Goal: Complete application form: Complete application form

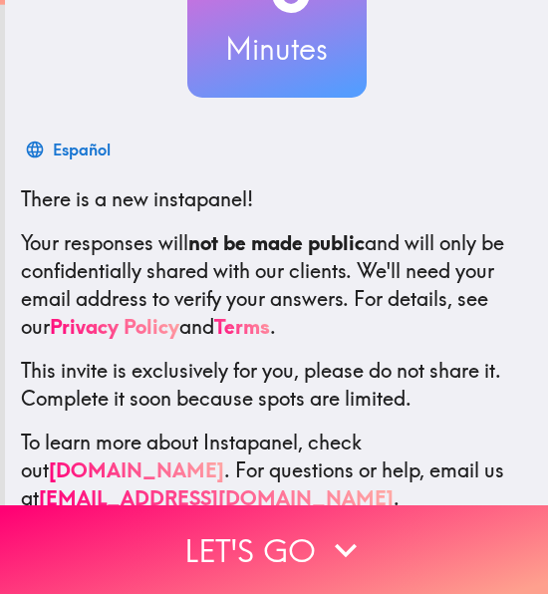
scroll to position [263, 0]
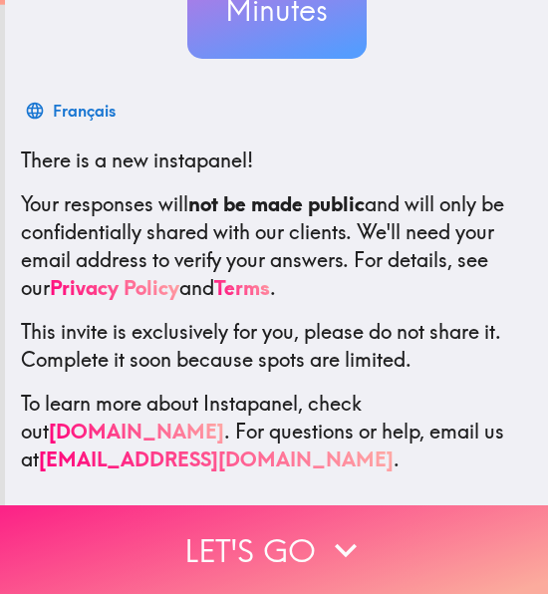
click at [283, 559] on button "Let's go" at bounding box center [274, 549] width 548 height 89
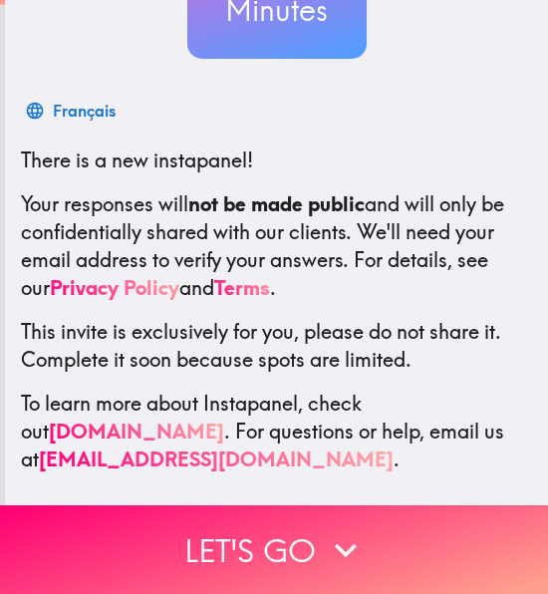
scroll to position [42, 0]
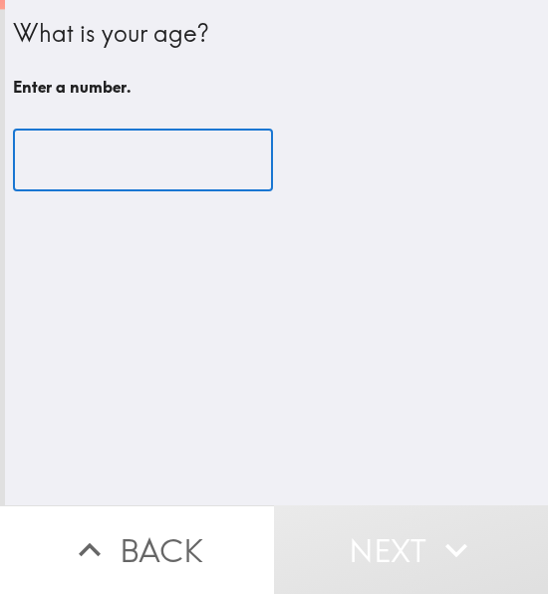
click at [136, 156] on input "number" at bounding box center [143, 161] width 260 height 62
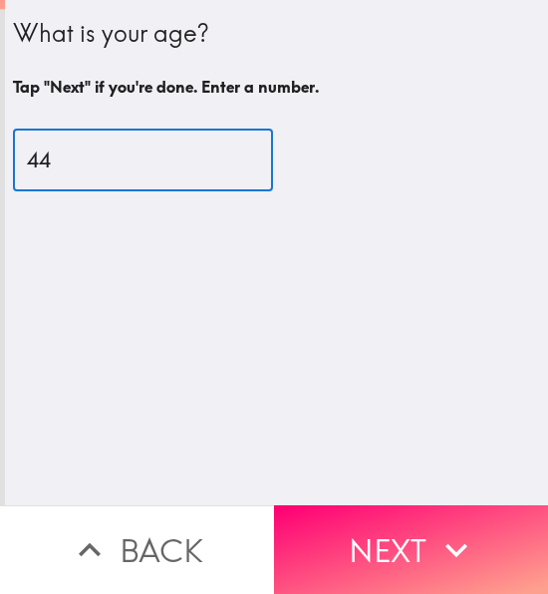
type input "44"
click at [437, 531] on icon "button" at bounding box center [457, 550] width 44 height 44
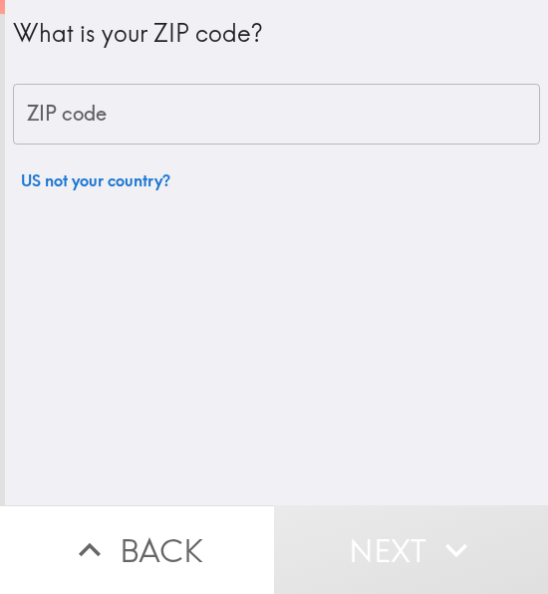
click at [37, 124] on input "ZIP code" at bounding box center [276, 115] width 527 height 62
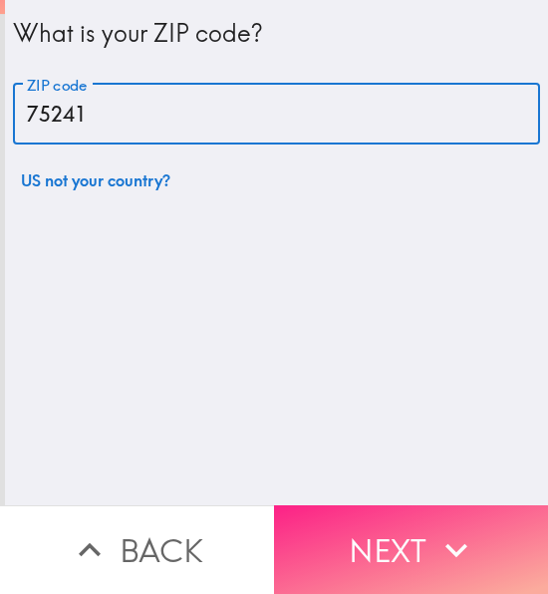
type input "75241"
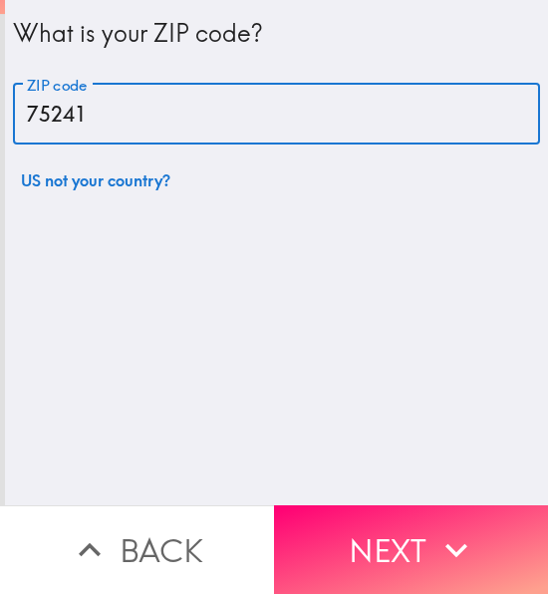
drag, startPoint x: 362, startPoint y: 520, endPoint x: 331, endPoint y: 519, distance: 30.9
click at [362, 521] on button "Next" at bounding box center [411, 549] width 274 height 89
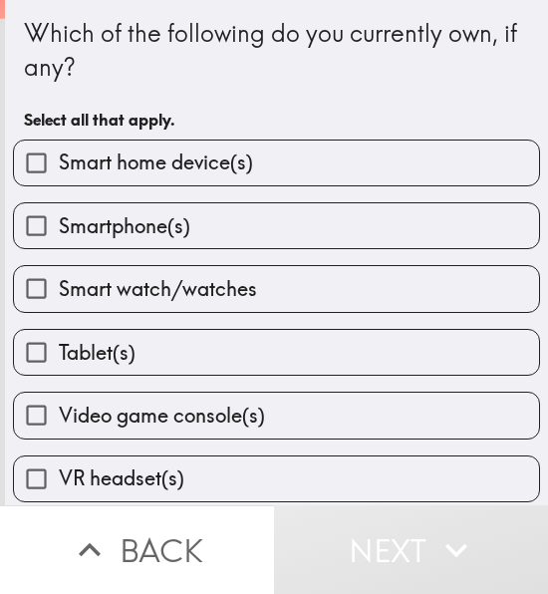
click at [78, 220] on span "Smartphone(s)" at bounding box center [125, 226] width 132 height 28
click at [59, 220] on input "Smartphone(s)" at bounding box center [36, 225] width 45 height 45
checkbox input "true"
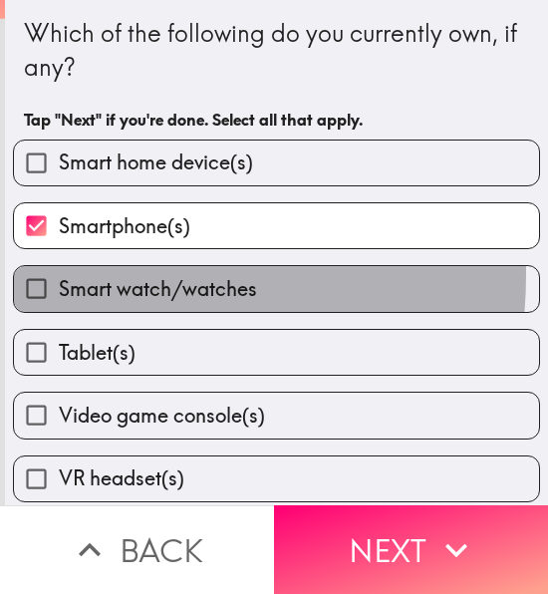
click at [74, 276] on label "Smart watch/watches" at bounding box center [276, 288] width 525 height 45
click at [59, 276] on input "Smart watch/watches" at bounding box center [36, 288] width 45 height 45
checkbox input "true"
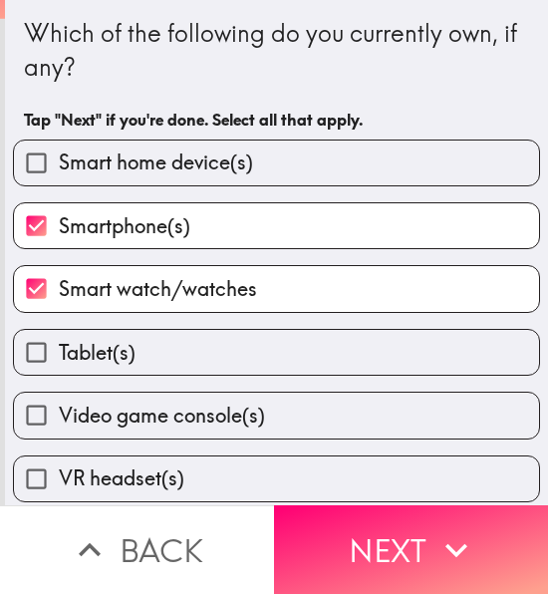
click at [73, 351] on span "Tablet(s)" at bounding box center [97, 353] width 77 height 28
click at [59, 351] on input "Tablet(s)" at bounding box center [36, 352] width 45 height 45
checkbox input "true"
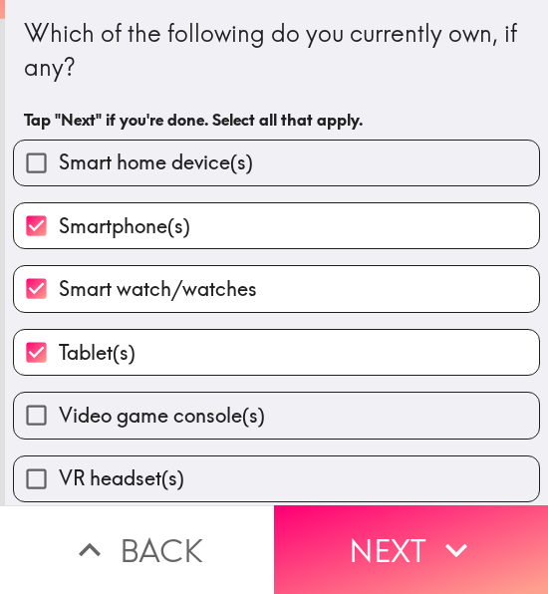
click at [74, 422] on span "Video game console(s)" at bounding box center [162, 416] width 206 height 28
click at [59, 422] on input "Video game console(s)" at bounding box center [36, 415] width 45 height 45
checkbox input "true"
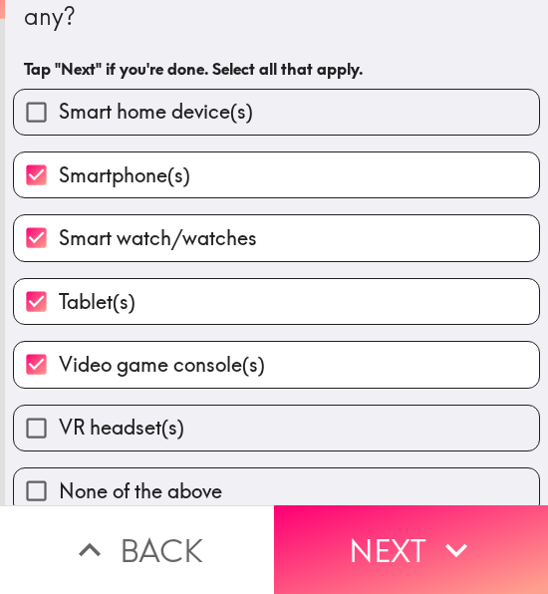
scroll to position [80, 0]
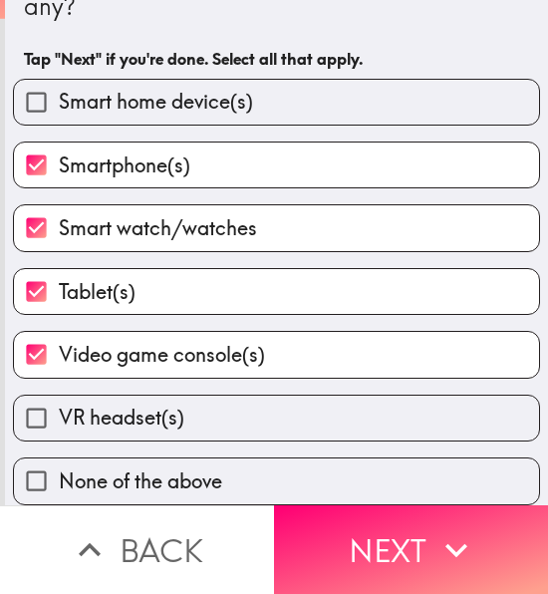
click at [106, 409] on span "VR headset(s)" at bounding box center [122, 418] width 126 height 28
click at [59, 409] on input "VR headset(s)" at bounding box center [36, 418] width 45 height 45
checkbox input "true"
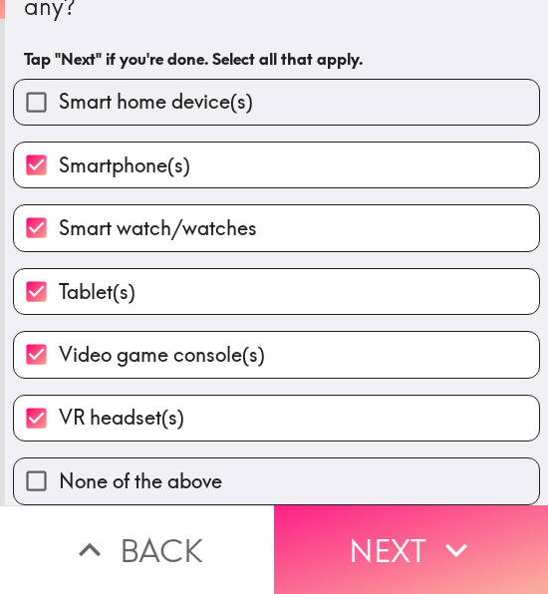
click at [410, 565] on button "Next" at bounding box center [411, 549] width 274 height 89
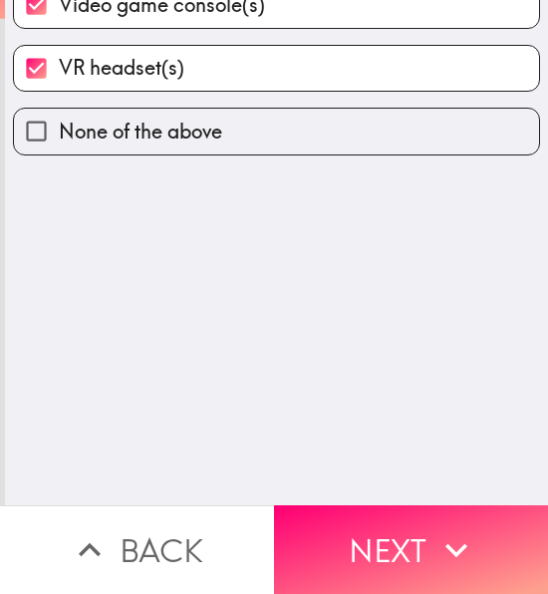
scroll to position [0, 0]
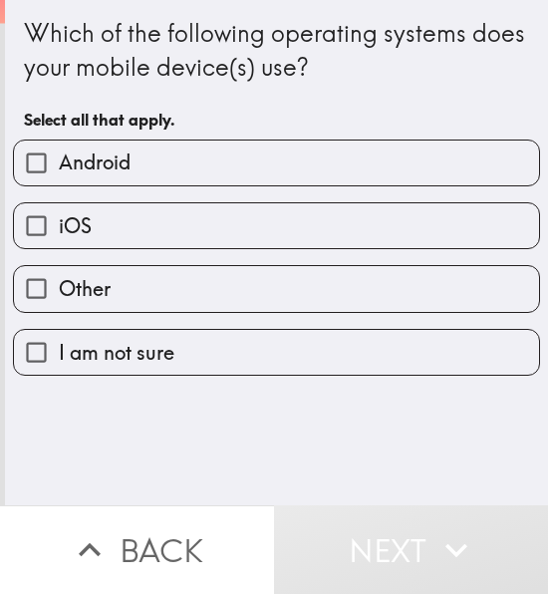
click at [70, 168] on span "Android" at bounding box center [95, 163] width 72 height 28
click at [59, 168] on input "Android" at bounding box center [36, 163] width 45 height 45
checkbox input "true"
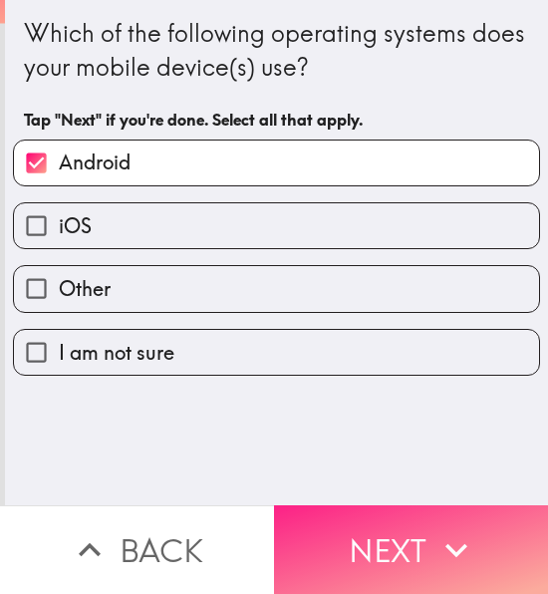
click at [346, 538] on button "Next" at bounding box center [411, 549] width 274 height 89
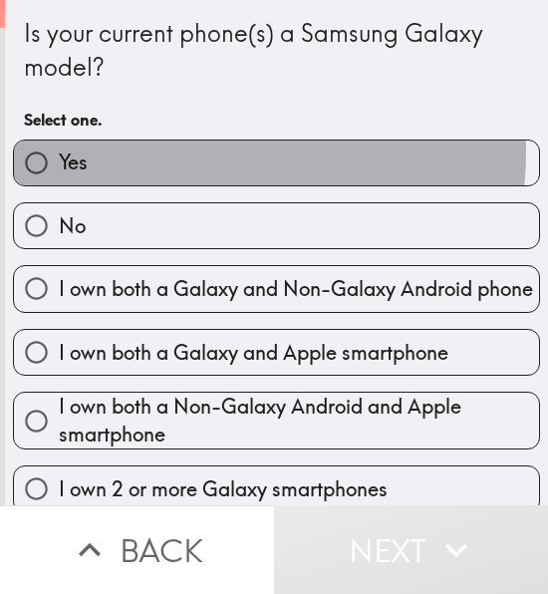
click at [131, 150] on label "Yes" at bounding box center [276, 163] width 525 height 45
click at [59, 150] on input "Yes" at bounding box center [36, 163] width 45 height 45
radio input "true"
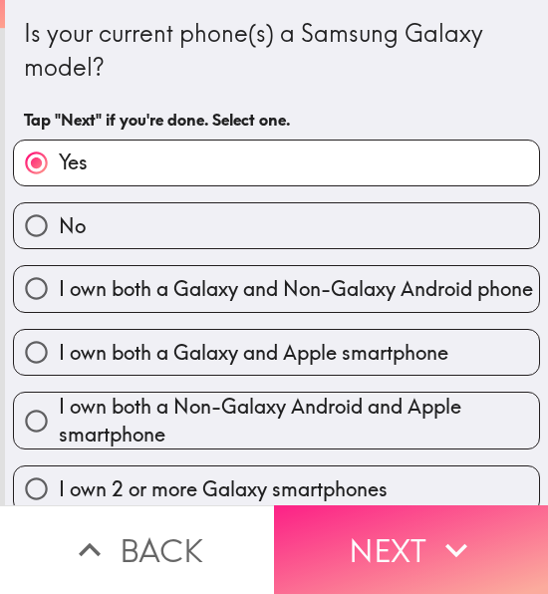
click at [411, 559] on button "Next" at bounding box center [411, 549] width 274 height 89
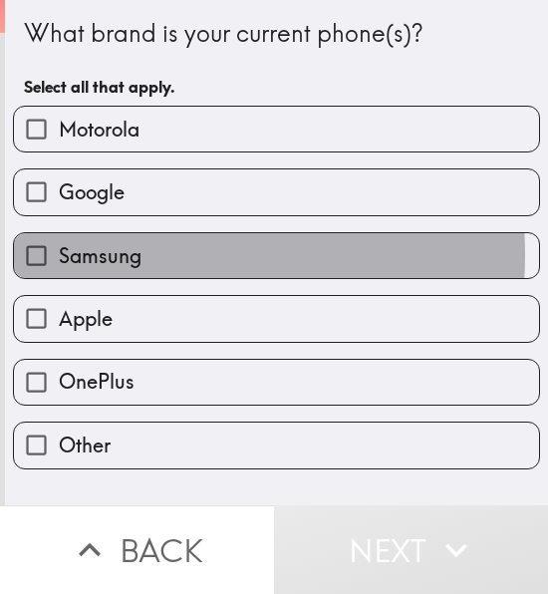
click at [134, 257] on span "Samsung" at bounding box center [100, 256] width 83 height 28
click at [59, 257] on input "Samsung" at bounding box center [36, 255] width 45 height 45
checkbox input "true"
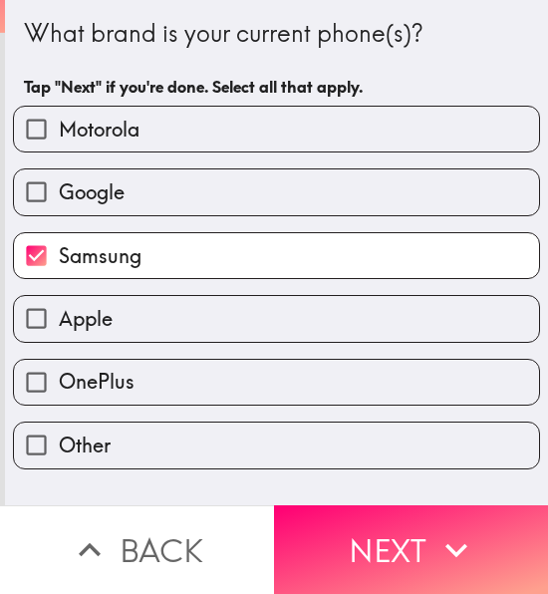
drag, startPoint x: 321, startPoint y: 524, endPoint x: 237, endPoint y: 378, distance: 168.7
click at [321, 525] on button "Next" at bounding box center [411, 549] width 274 height 89
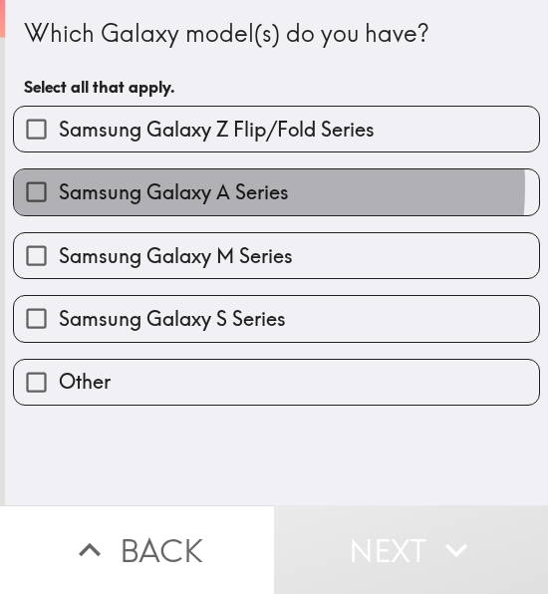
click at [198, 186] on span "Samsung Galaxy A Series" at bounding box center [174, 192] width 230 height 28
click at [59, 186] on input "Samsung Galaxy A Series" at bounding box center [36, 191] width 45 height 45
checkbox input "true"
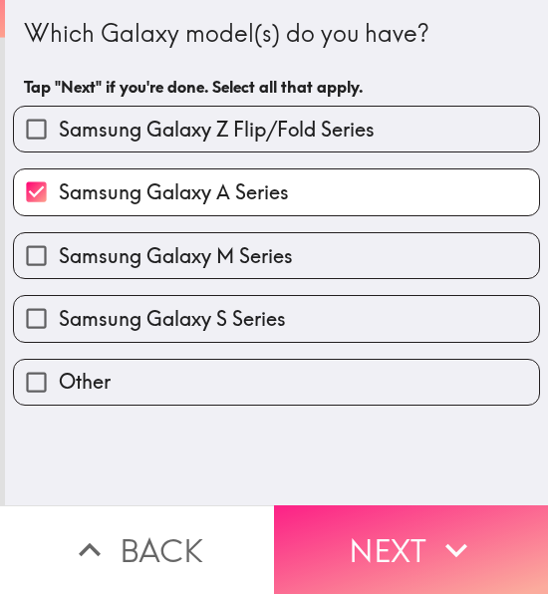
click at [435, 543] on icon "button" at bounding box center [457, 550] width 44 height 44
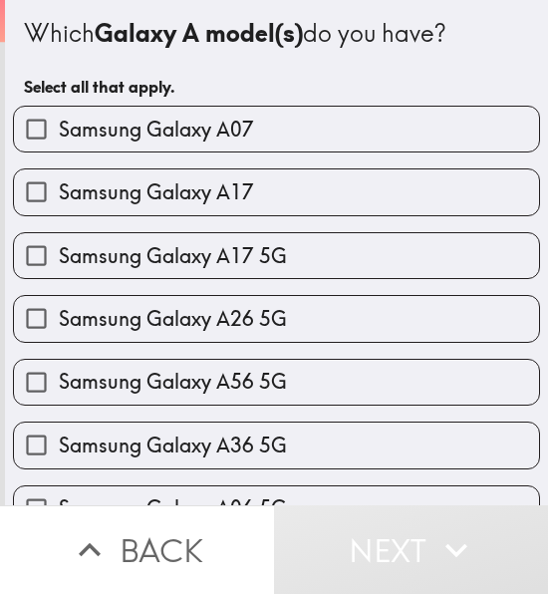
click at [163, 439] on span "Samsung Galaxy A36 5G" at bounding box center [173, 446] width 228 height 28
click at [59, 439] on input "Samsung Galaxy A36 5G" at bounding box center [36, 445] width 45 height 45
checkbox input "true"
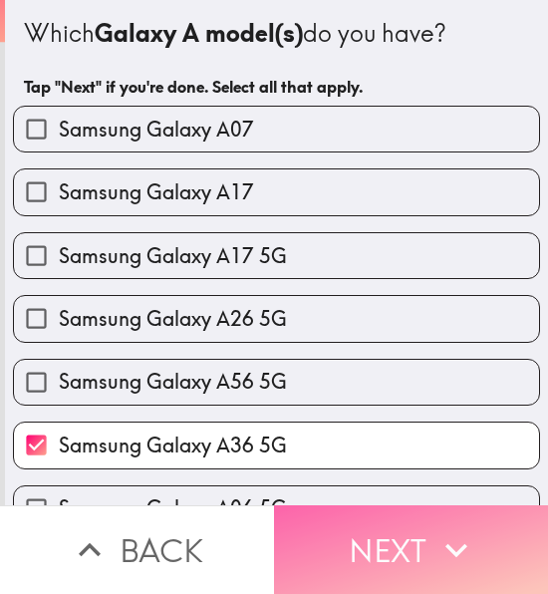
click at [419, 505] on button "Next" at bounding box center [411, 549] width 274 height 89
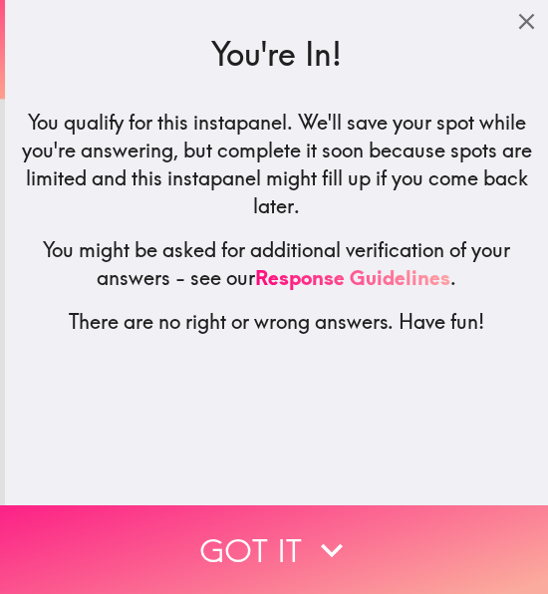
click at [254, 542] on button "Got it" at bounding box center [274, 549] width 548 height 89
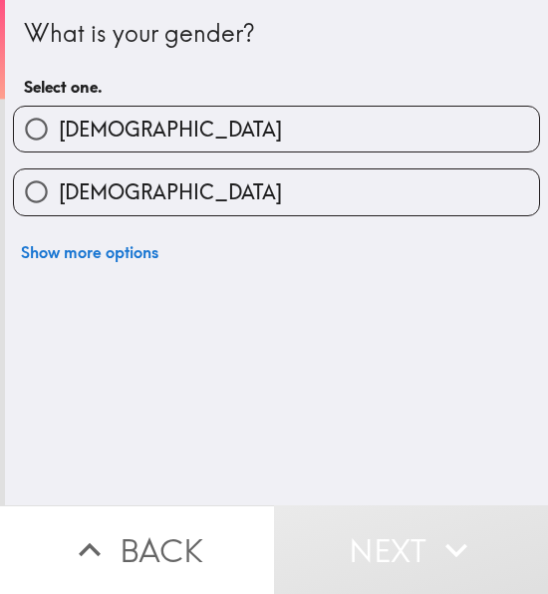
click at [210, 202] on label "[DEMOGRAPHIC_DATA]" at bounding box center [276, 191] width 525 height 45
click at [59, 202] on input "[DEMOGRAPHIC_DATA]" at bounding box center [36, 191] width 45 height 45
radio input "true"
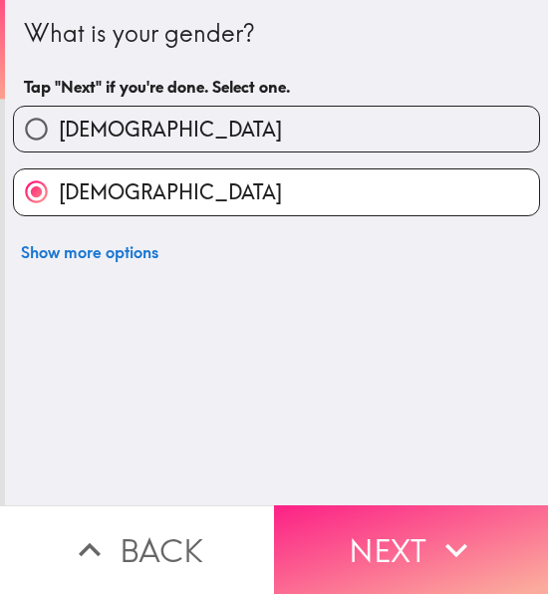
click at [361, 536] on button "Next" at bounding box center [411, 549] width 274 height 89
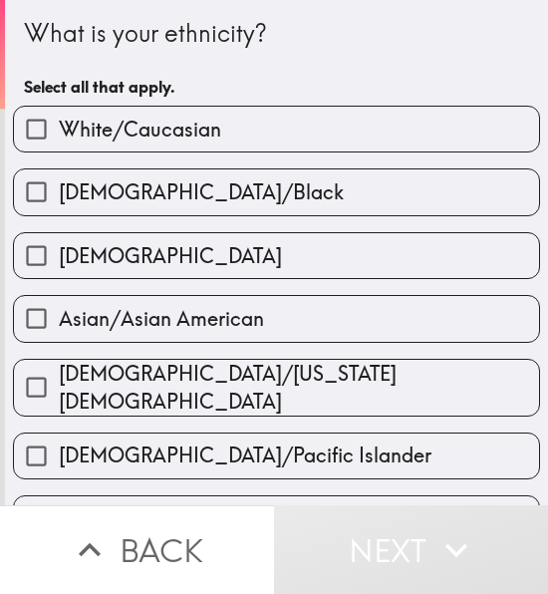
click at [89, 191] on span "[DEMOGRAPHIC_DATA]/Black" at bounding box center [201, 192] width 285 height 28
click at [59, 191] on input "[DEMOGRAPHIC_DATA]/Black" at bounding box center [36, 191] width 45 height 45
checkbox input "true"
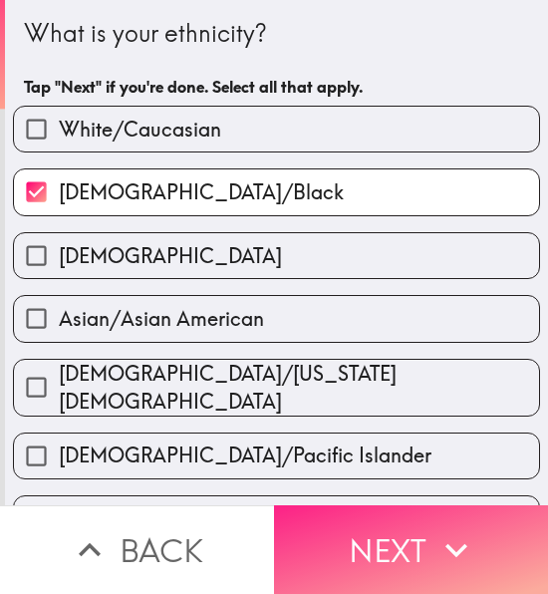
click at [323, 545] on button "Next" at bounding box center [411, 549] width 274 height 89
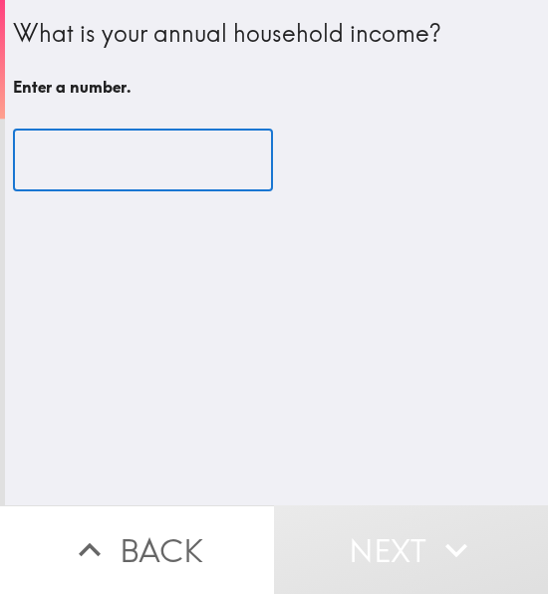
click at [214, 160] on input "number" at bounding box center [143, 161] width 260 height 62
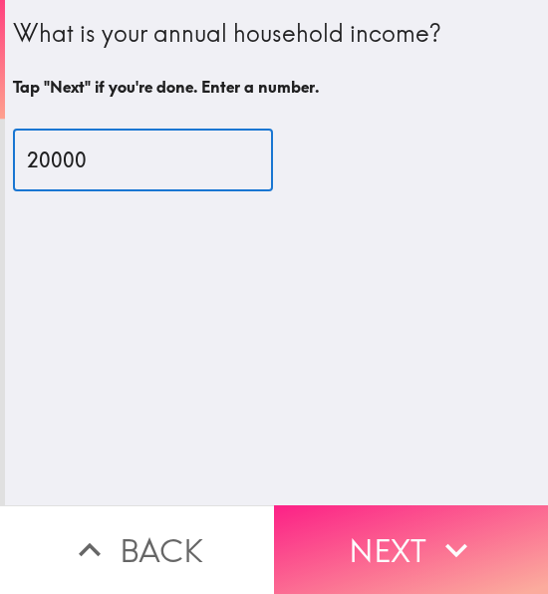
type input "20000"
click at [381, 524] on button "Next" at bounding box center [411, 549] width 274 height 89
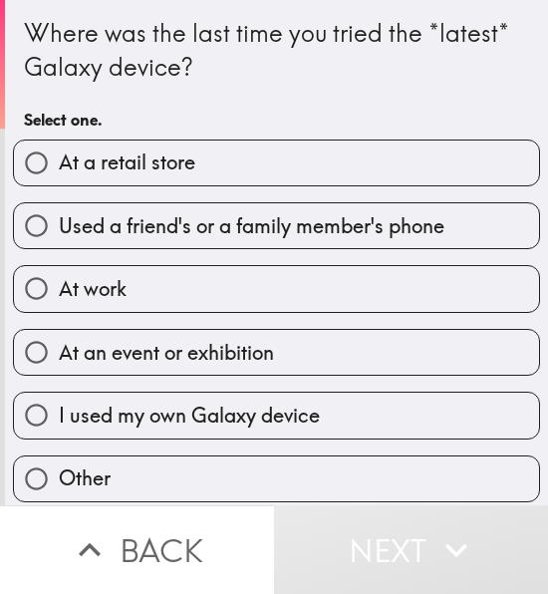
click at [153, 164] on span "At a retail store" at bounding box center [127, 163] width 137 height 28
click at [59, 164] on input "At a retail store" at bounding box center [36, 163] width 45 height 45
radio input "true"
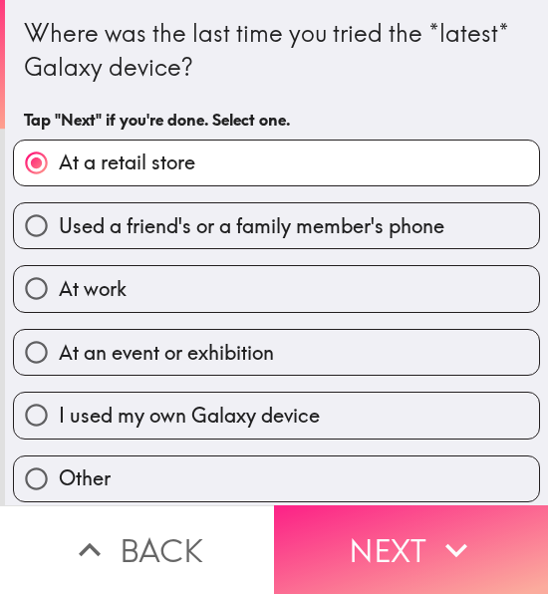
click at [333, 528] on button "Next" at bounding box center [411, 549] width 274 height 89
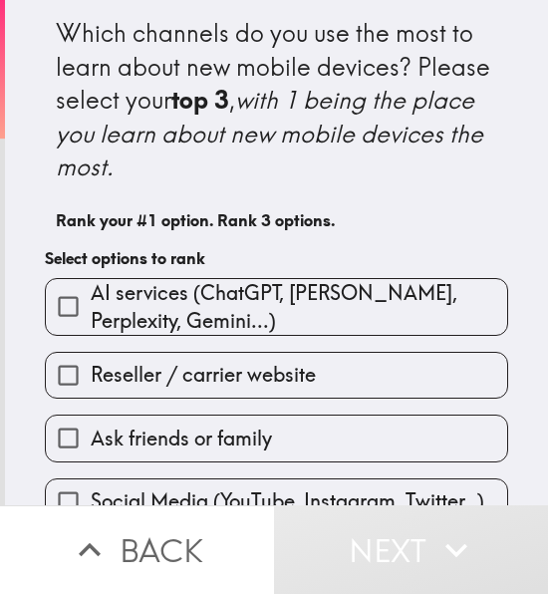
click at [181, 306] on span "AI services (ChatGPT, [PERSON_NAME], Perplexity, Gemini...)" at bounding box center [299, 307] width 417 height 56
click at [91, 306] on input "AI services (ChatGPT, [PERSON_NAME], Perplexity, Gemini...)" at bounding box center [68, 306] width 45 height 45
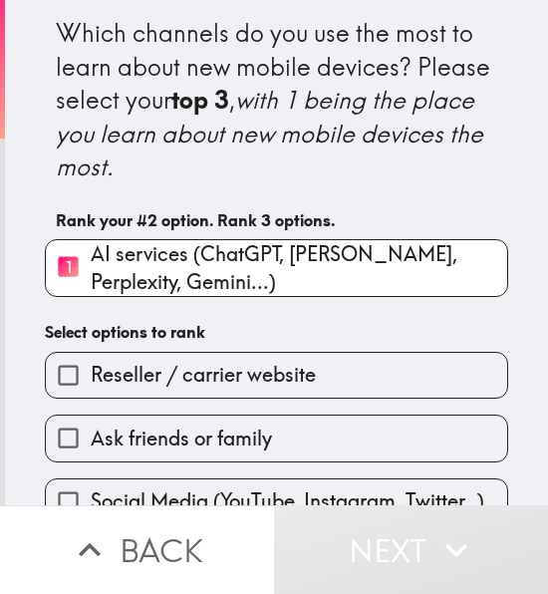
click at [207, 435] on span "Ask friends or family" at bounding box center [181, 439] width 181 height 28
click at [91, 435] on input "Ask friends or family" at bounding box center [68, 438] width 45 height 45
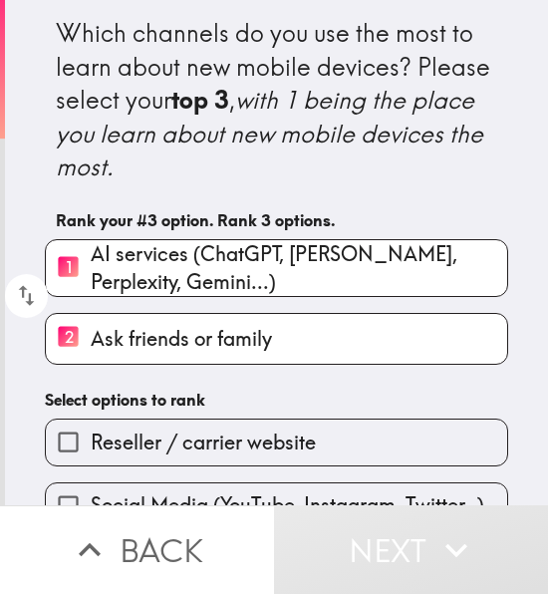
click at [203, 434] on span "Reseller / carrier website" at bounding box center [203, 443] width 225 height 28
click at [91, 434] on input "Reseller / carrier website" at bounding box center [68, 442] width 45 height 45
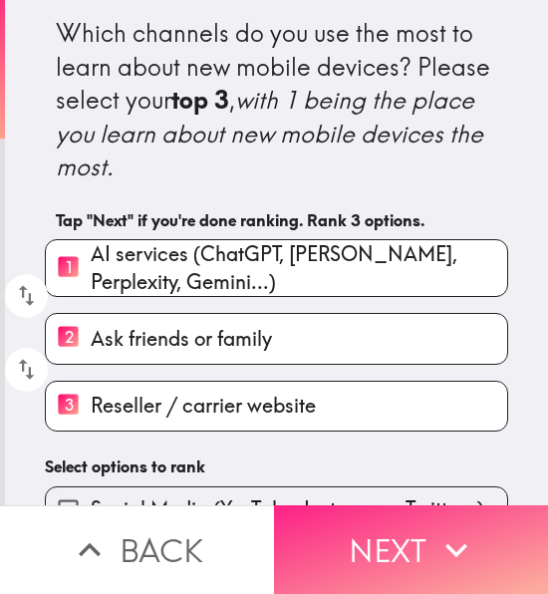
click at [359, 505] on button "Next" at bounding box center [411, 549] width 274 height 89
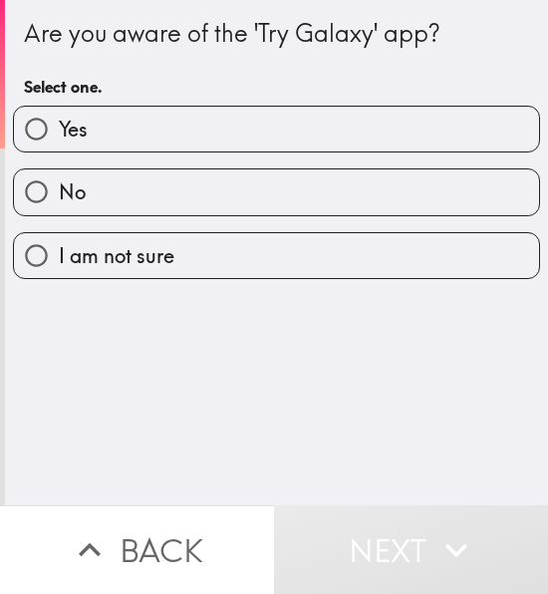
click at [179, 137] on label "Yes" at bounding box center [276, 129] width 525 height 45
click at [59, 137] on input "Yes" at bounding box center [36, 129] width 45 height 45
radio input "true"
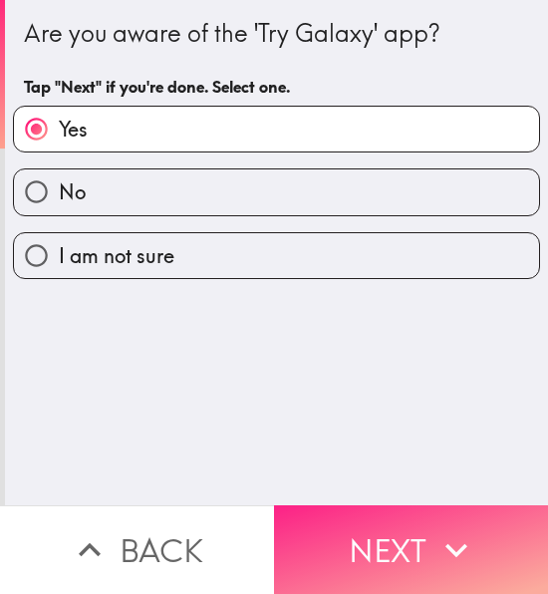
click at [361, 527] on button "Next" at bounding box center [411, 549] width 274 height 89
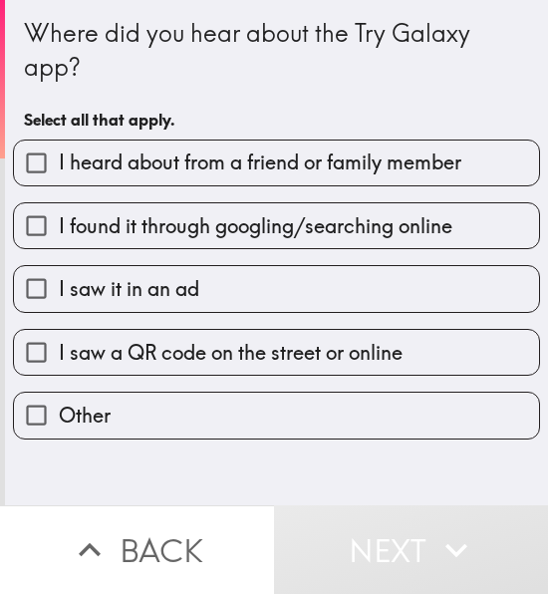
click at [271, 168] on span "I heard about from a friend or family member" at bounding box center [260, 163] width 403 height 28
click at [59, 168] on input "I heard about from a friend or family member" at bounding box center [36, 163] width 45 height 45
checkbox input "true"
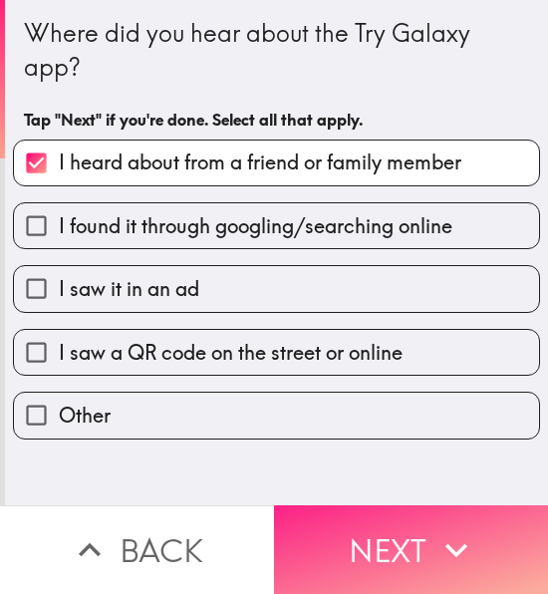
click at [369, 547] on button "Next" at bounding box center [411, 549] width 274 height 89
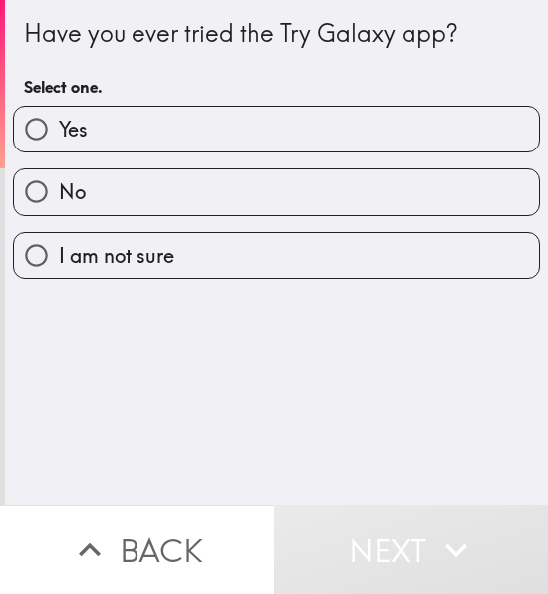
click at [161, 170] on label "No" at bounding box center [276, 191] width 525 height 45
click at [59, 170] on input "No" at bounding box center [36, 191] width 45 height 45
radio input "true"
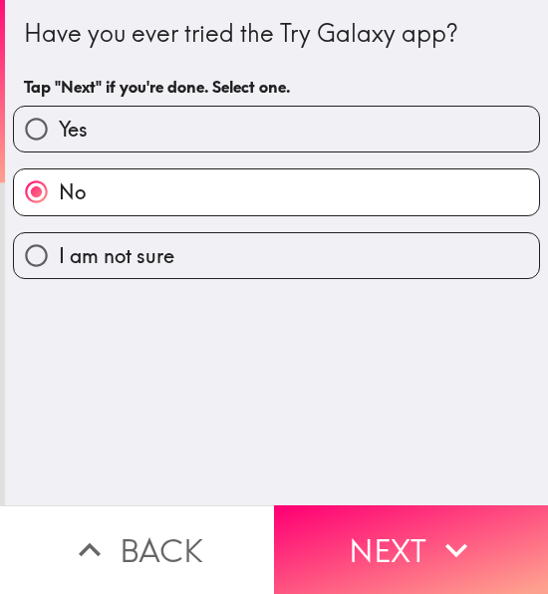
click at [163, 149] on label "Yes" at bounding box center [276, 129] width 525 height 45
click at [59, 149] on input "Yes" at bounding box center [36, 129] width 45 height 45
radio input "true"
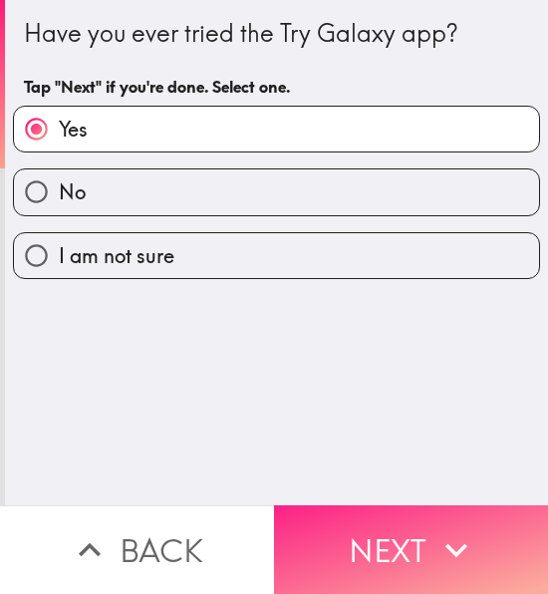
click at [360, 535] on button "Next" at bounding box center [411, 549] width 274 height 89
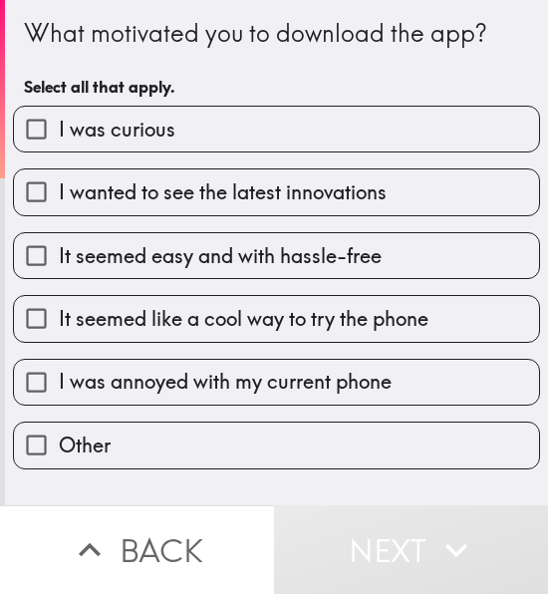
click at [185, 191] on span "I wanted to see the latest innovations" at bounding box center [223, 192] width 328 height 28
click at [59, 191] on input "I wanted to see the latest innovations" at bounding box center [36, 191] width 45 height 45
checkbox input "true"
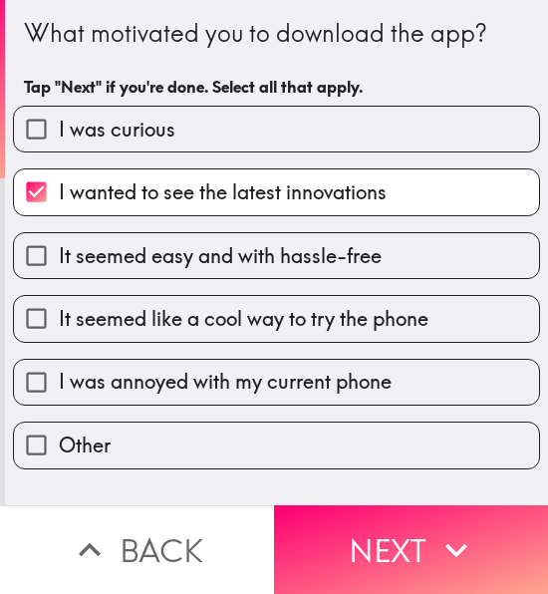
click at [306, 473] on div "What motivated you to download the app? Tap "Next" if you're done. Select all t…" at bounding box center [276, 252] width 543 height 505
click at [286, 322] on span "It seemed like a cool way to try the phone" at bounding box center [244, 319] width 370 height 28
click at [59, 322] on input "It seemed like a cool way to try the phone" at bounding box center [36, 318] width 45 height 45
checkbox input "true"
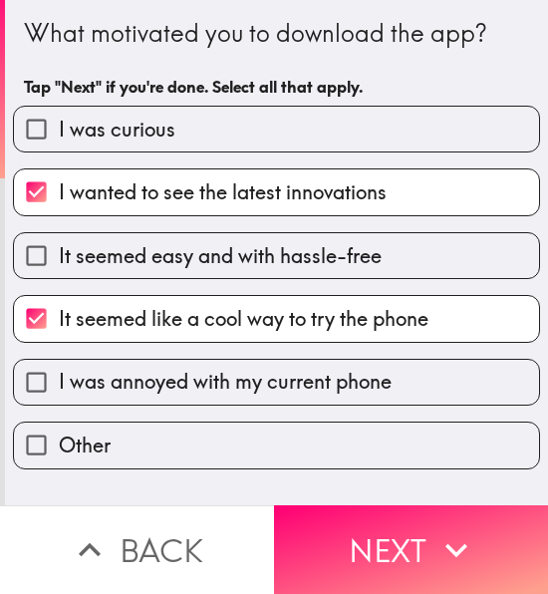
click at [403, 543] on button "Next" at bounding box center [411, 549] width 274 height 89
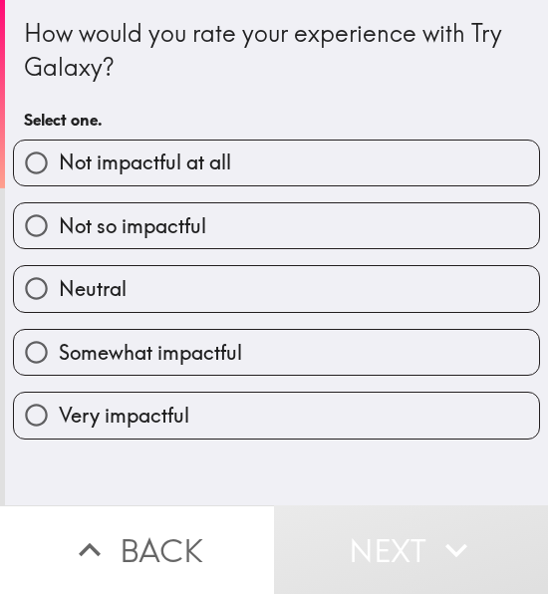
click at [118, 424] on span "Very impactful" at bounding box center [124, 416] width 131 height 28
click at [59, 424] on input "Very impactful" at bounding box center [36, 415] width 45 height 45
radio input "true"
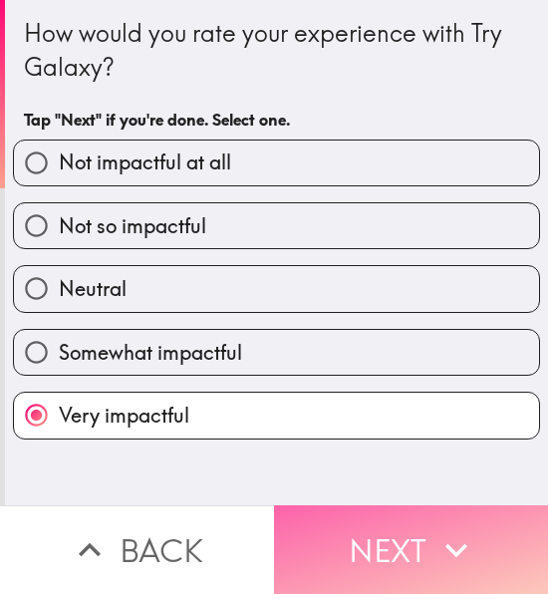
click at [325, 523] on button "Next" at bounding box center [411, 549] width 274 height 89
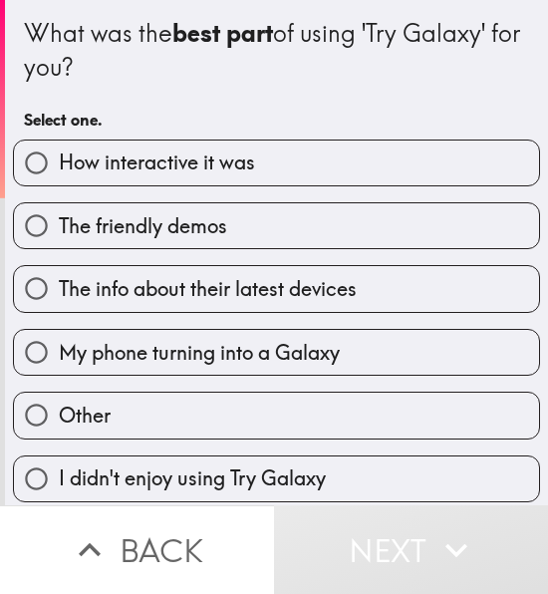
click at [203, 148] on label "How interactive it was" at bounding box center [276, 163] width 525 height 45
click at [59, 148] on input "How interactive it was" at bounding box center [36, 163] width 45 height 45
radio input "true"
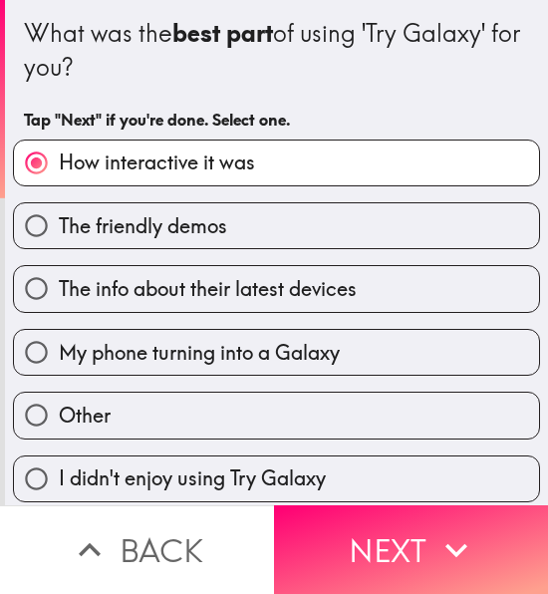
scroll to position [16, 0]
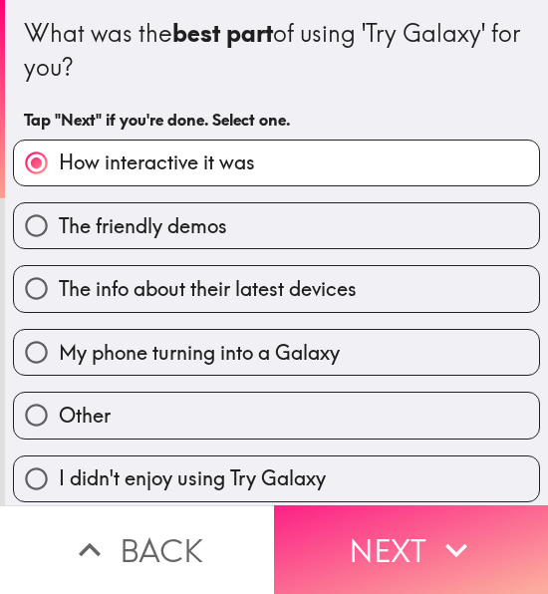
click at [385, 553] on button "Next" at bounding box center [411, 549] width 274 height 89
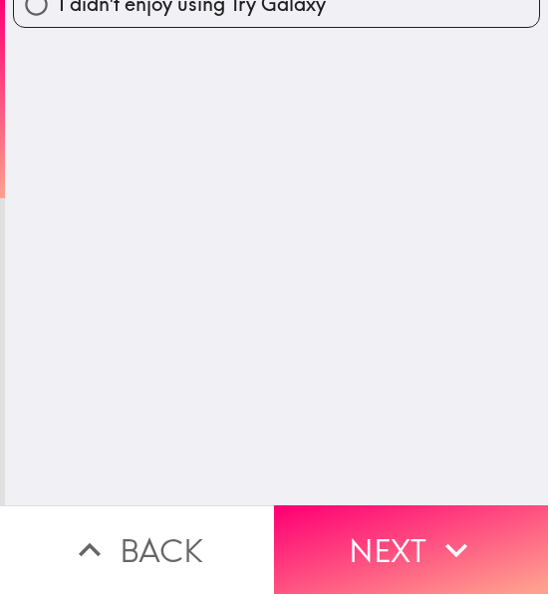
scroll to position [0, 0]
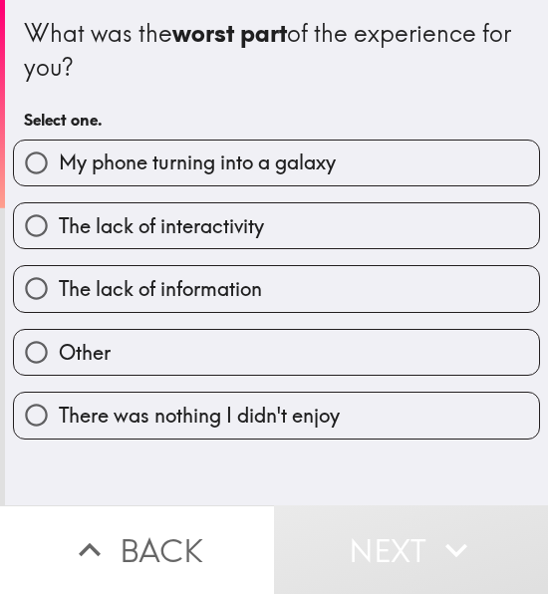
click at [206, 160] on span "My phone turning into a galaxy" at bounding box center [197, 163] width 277 height 28
click at [59, 160] on input "My phone turning into a galaxy" at bounding box center [36, 163] width 45 height 45
radio input "true"
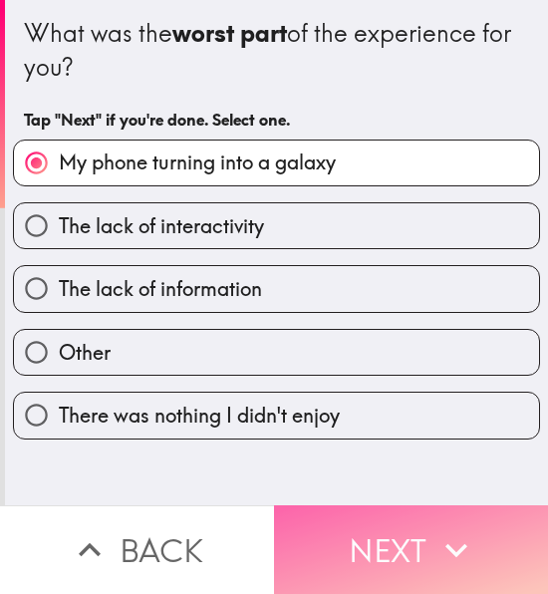
click at [399, 553] on button "Next" at bounding box center [411, 549] width 274 height 89
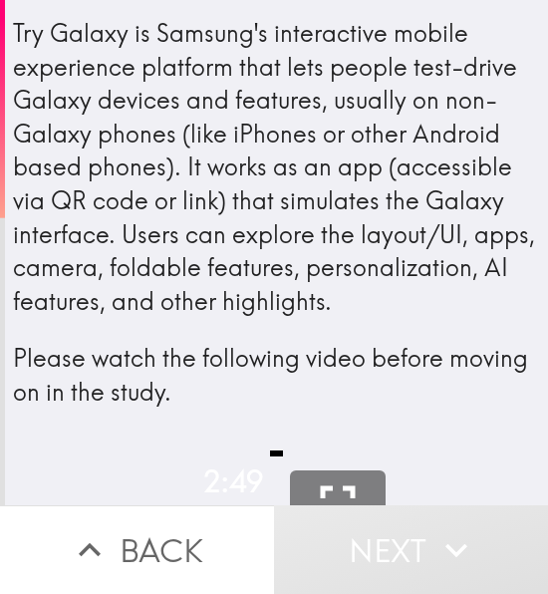
click at [245, 409] on p "Please watch the following video before moving on in the study." at bounding box center [276, 375] width 527 height 67
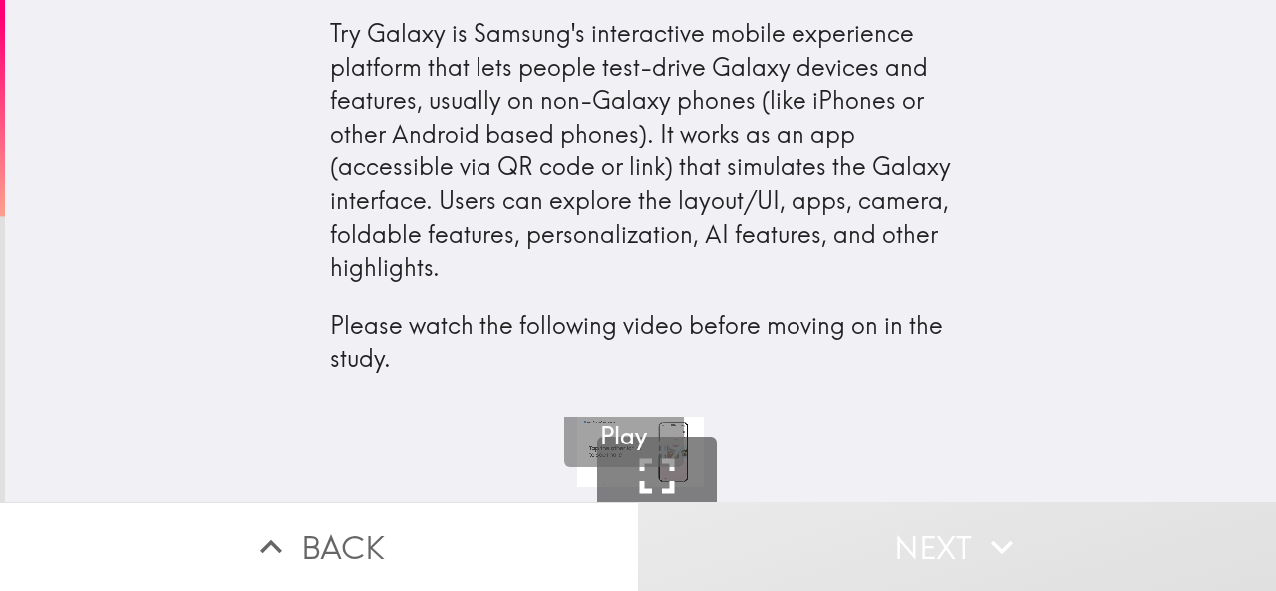
click at [547, 422] on h5 "Play" at bounding box center [623, 437] width 47 height 34
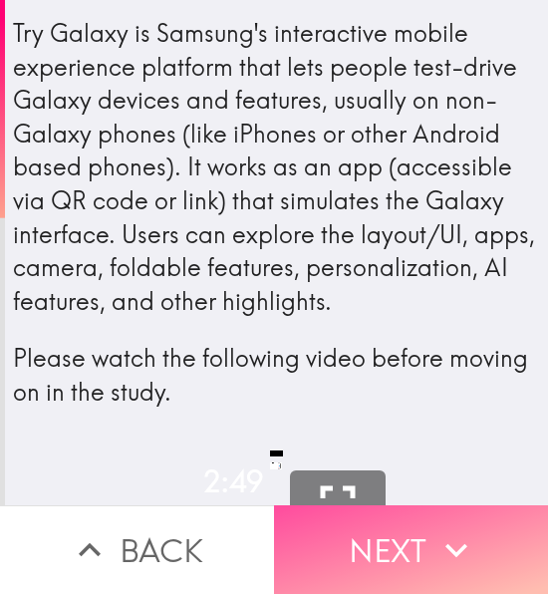
drag, startPoint x: 322, startPoint y: 563, endPoint x: 348, endPoint y: 398, distance: 167.5
click at [323, 561] on button "Next" at bounding box center [411, 549] width 274 height 89
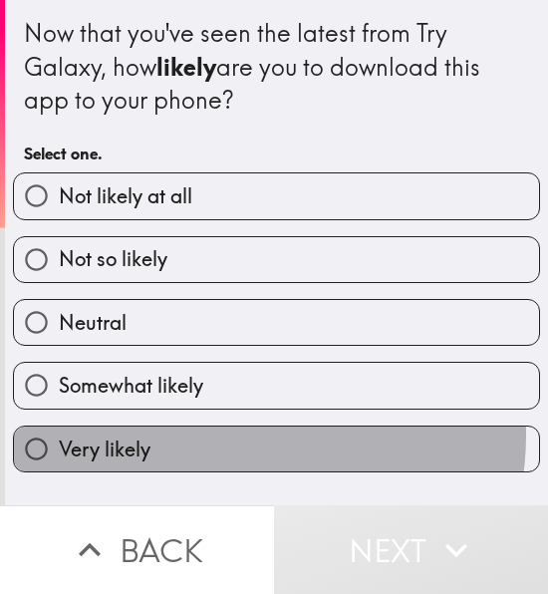
click at [237, 439] on label "Very likely" at bounding box center [276, 449] width 525 height 45
click at [59, 439] on input "Very likely" at bounding box center [36, 449] width 45 height 45
radio input "true"
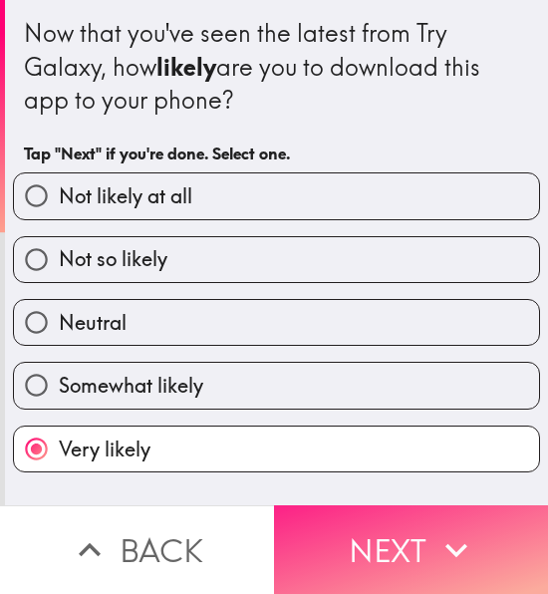
click at [446, 530] on icon "button" at bounding box center [457, 550] width 44 height 44
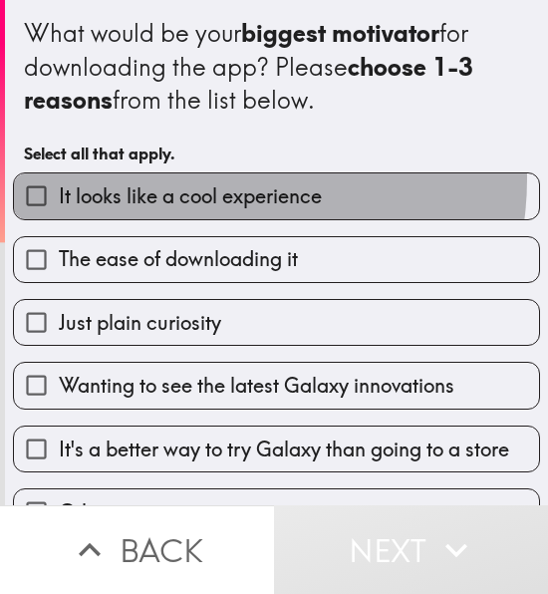
click at [205, 179] on label "It looks like a cool experience" at bounding box center [276, 195] width 525 height 45
click at [59, 179] on input "It looks like a cool experience" at bounding box center [36, 195] width 45 height 45
checkbox input "true"
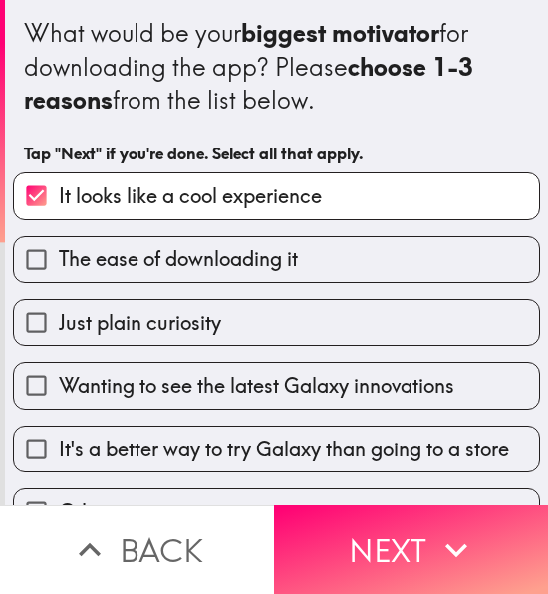
click at [154, 314] on span "Just plain curiosity" at bounding box center [140, 323] width 162 height 28
click at [59, 314] on input "Just plain curiosity" at bounding box center [36, 322] width 45 height 45
checkbox input "true"
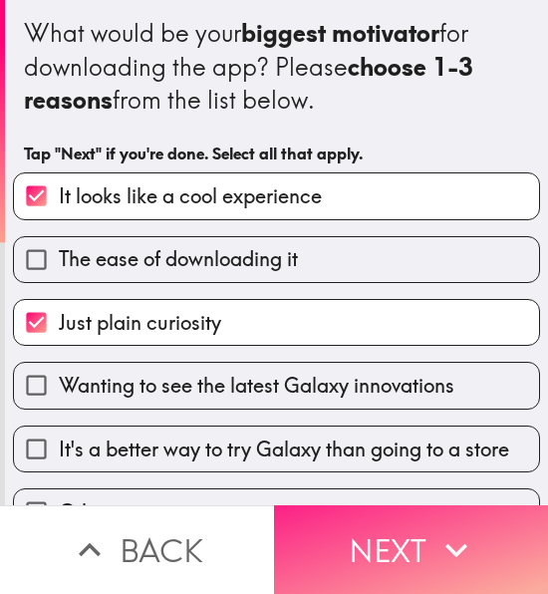
click at [355, 532] on button "Next" at bounding box center [411, 549] width 274 height 89
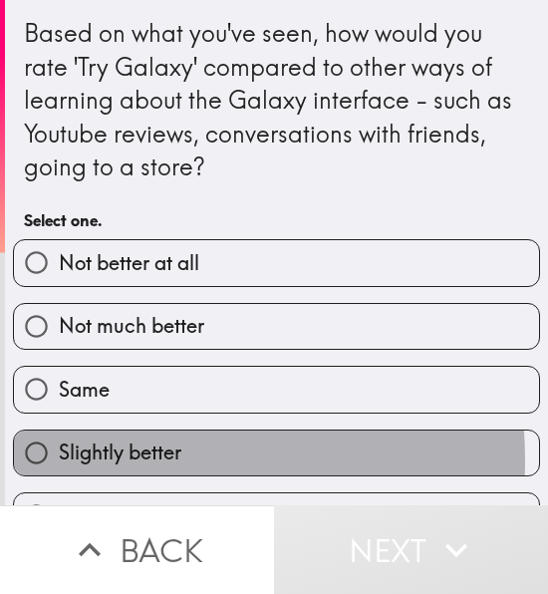
click at [123, 462] on span "Slightly better" at bounding box center [120, 453] width 123 height 28
click at [59, 462] on input "Slightly better" at bounding box center [36, 453] width 45 height 45
radio input "true"
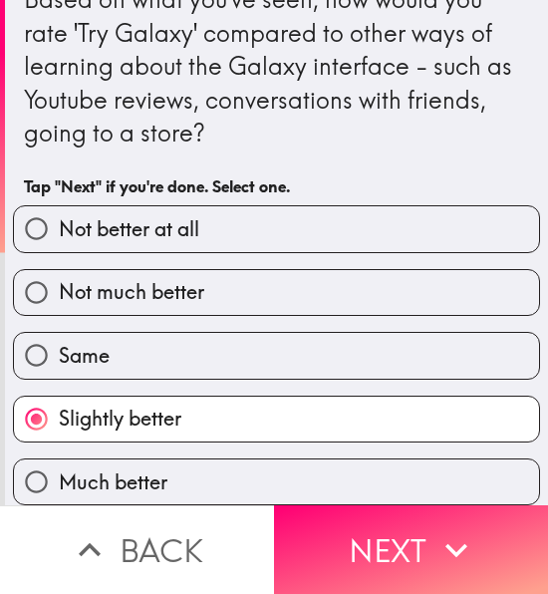
scroll to position [52, 0]
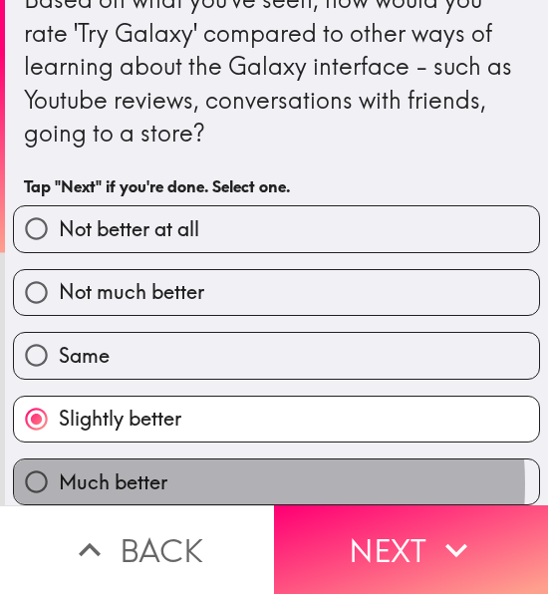
click at [173, 468] on label "Much better" at bounding box center [276, 481] width 525 height 45
click at [59, 468] on input "Much better" at bounding box center [36, 481] width 45 height 45
radio input "true"
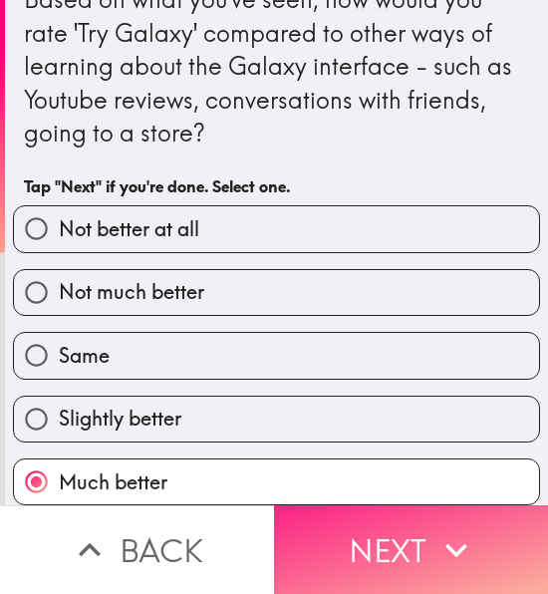
click at [420, 545] on button "Next" at bounding box center [411, 549] width 274 height 89
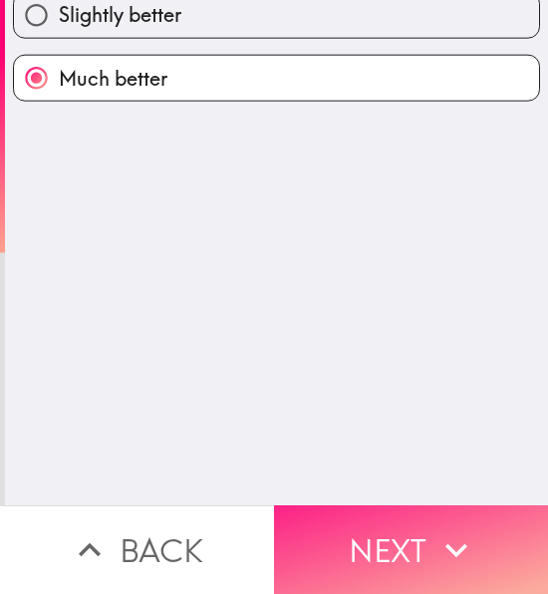
scroll to position [0, 0]
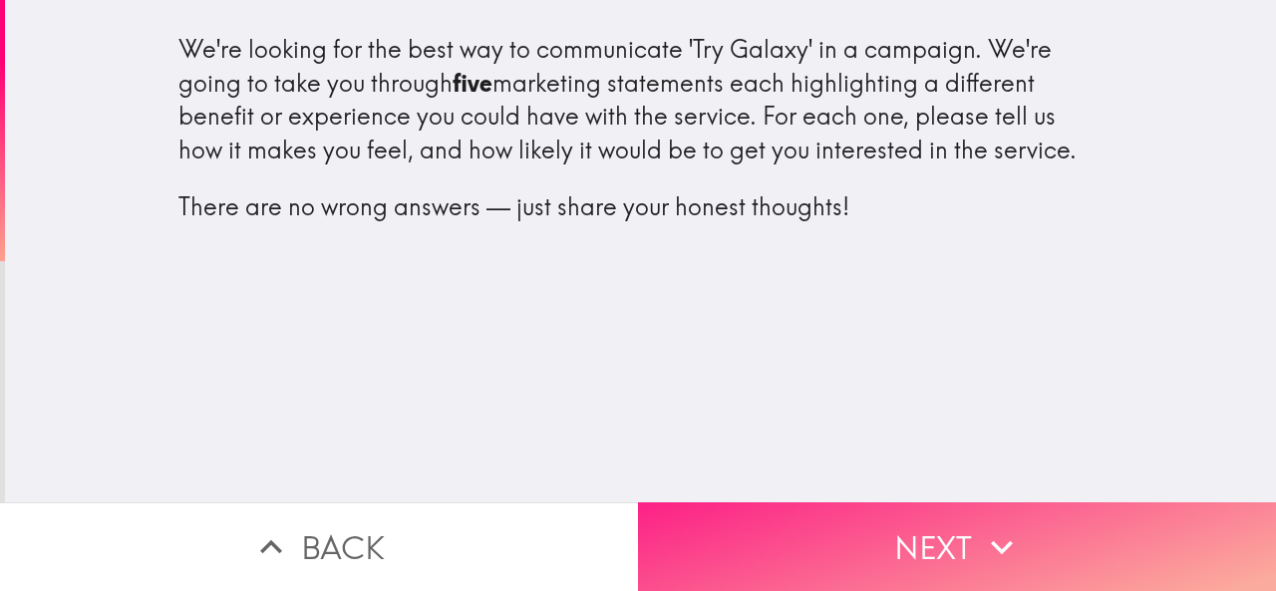
click at [547, 521] on button "Next" at bounding box center [957, 546] width 638 height 89
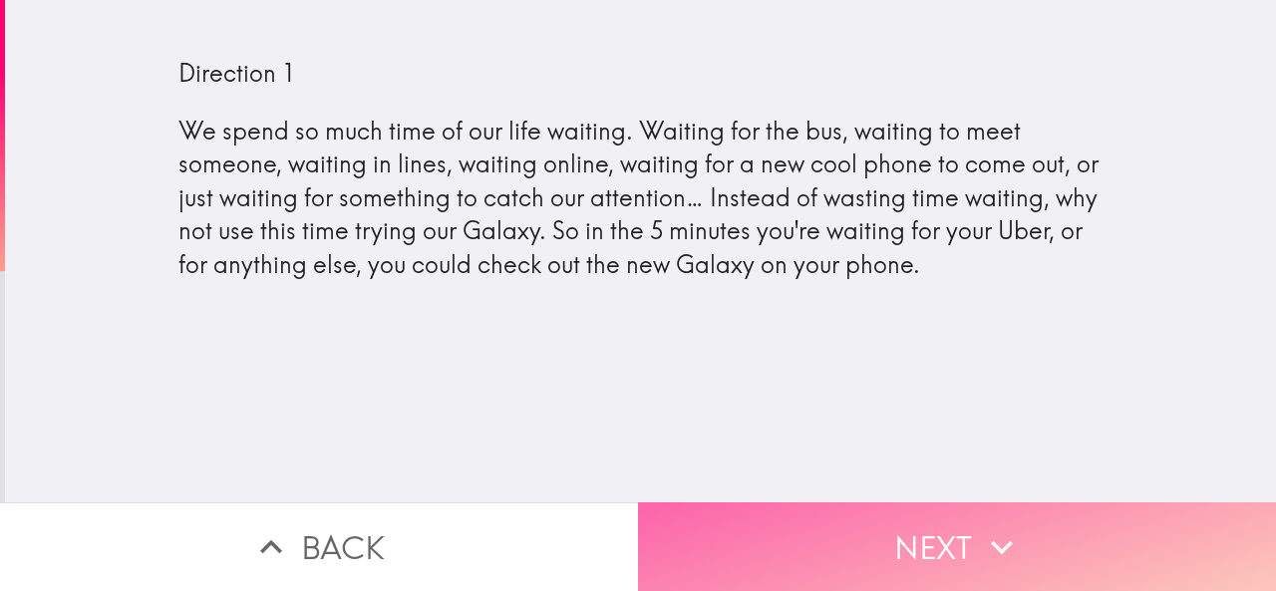
click at [547, 538] on button "Next" at bounding box center [957, 546] width 638 height 89
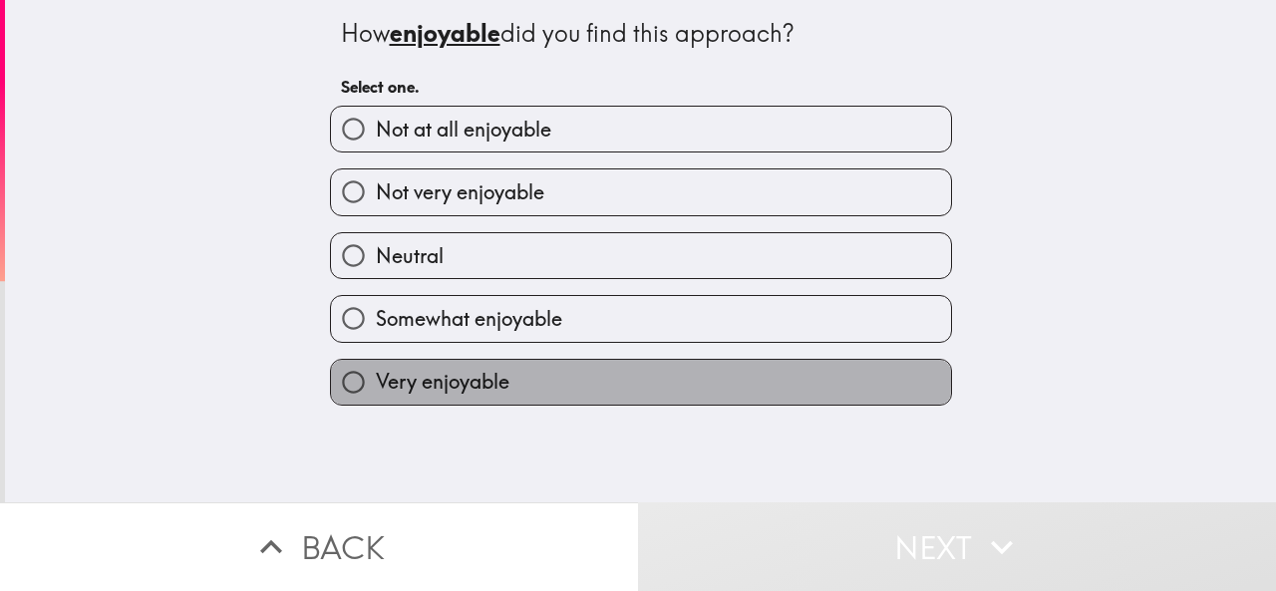
click at [488, 384] on span "Very enjoyable" at bounding box center [443, 382] width 134 height 28
click at [376, 384] on input "Very enjoyable" at bounding box center [353, 382] width 45 height 45
radio input "true"
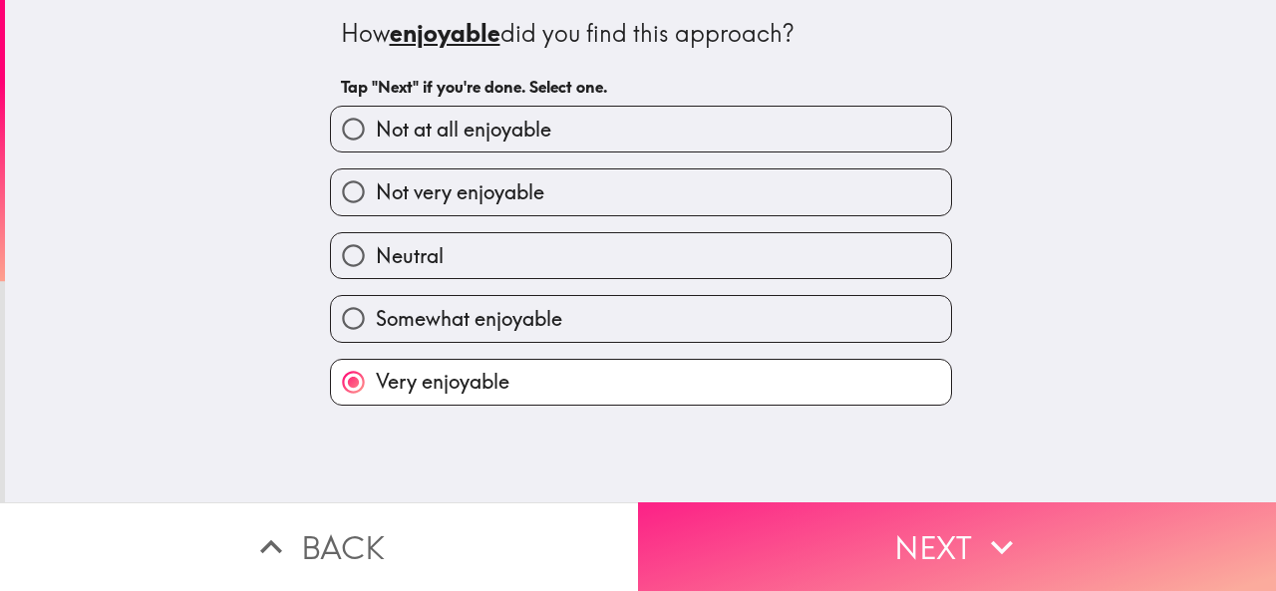
drag, startPoint x: 955, startPoint y: 563, endPoint x: 894, endPoint y: 511, distance: 79.9
click at [547, 559] on button "Next" at bounding box center [957, 546] width 638 height 89
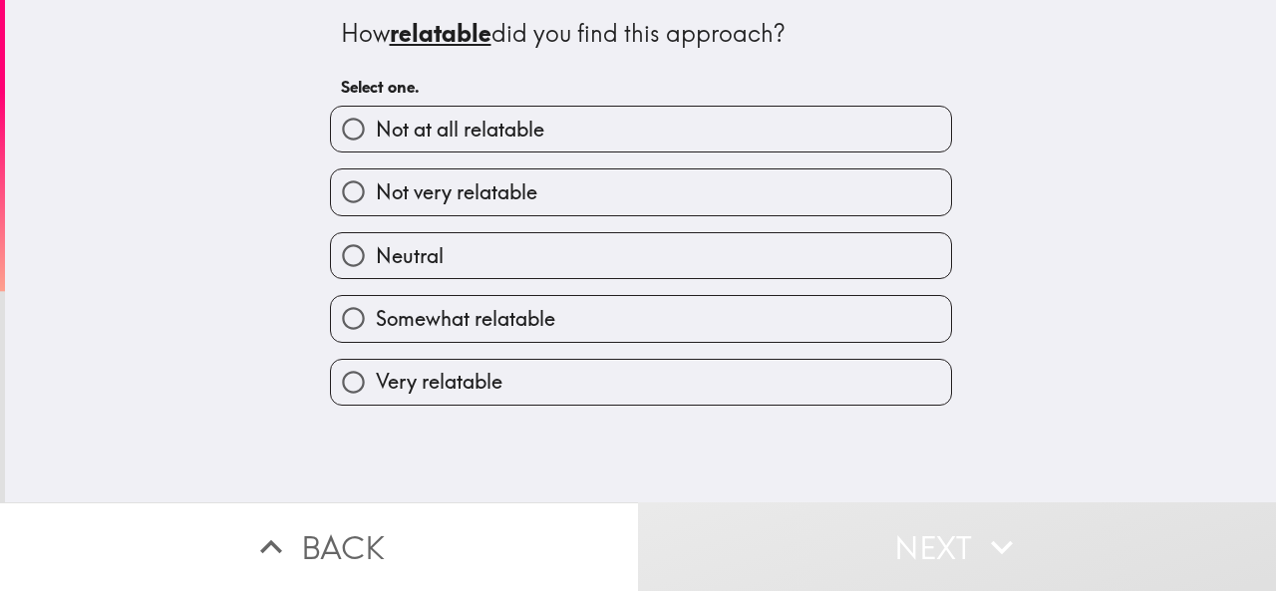
click at [547, 386] on label "Very relatable" at bounding box center [641, 382] width 620 height 45
click at [376, 386] on input "Very relatable" at bounding box center [353, 382] width 45 height 45
radio input "true"
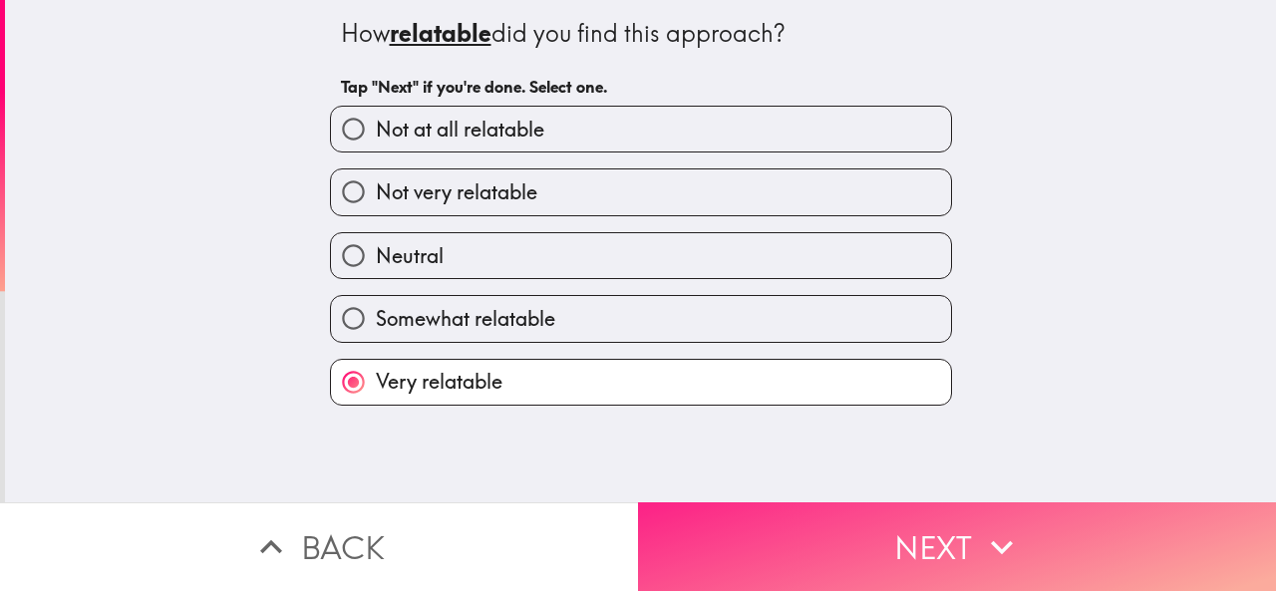
click at [547, 567] on button "Next" at bounding box center [957, 546] width 638 height 89
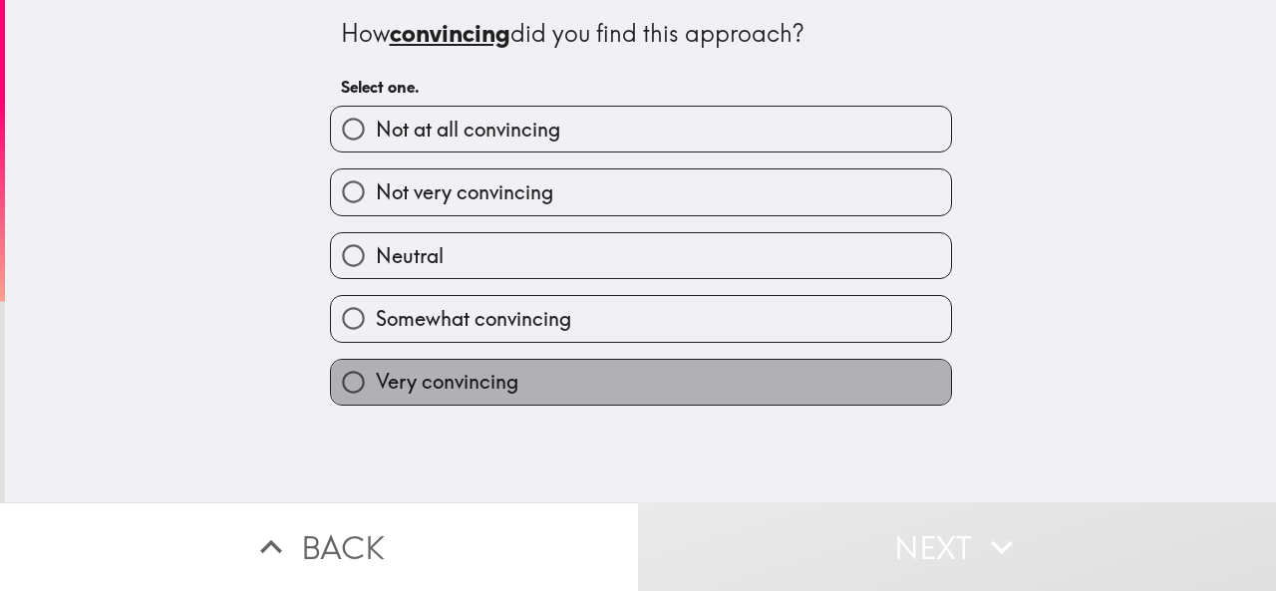
click at [547, 377] on label "Very convincing" at bounding box center [641, 382] width 620 height 45
click at [376, 377] on input "Very convincing" at bounding box center [353, 382] width 45 height 45
radio input "true"
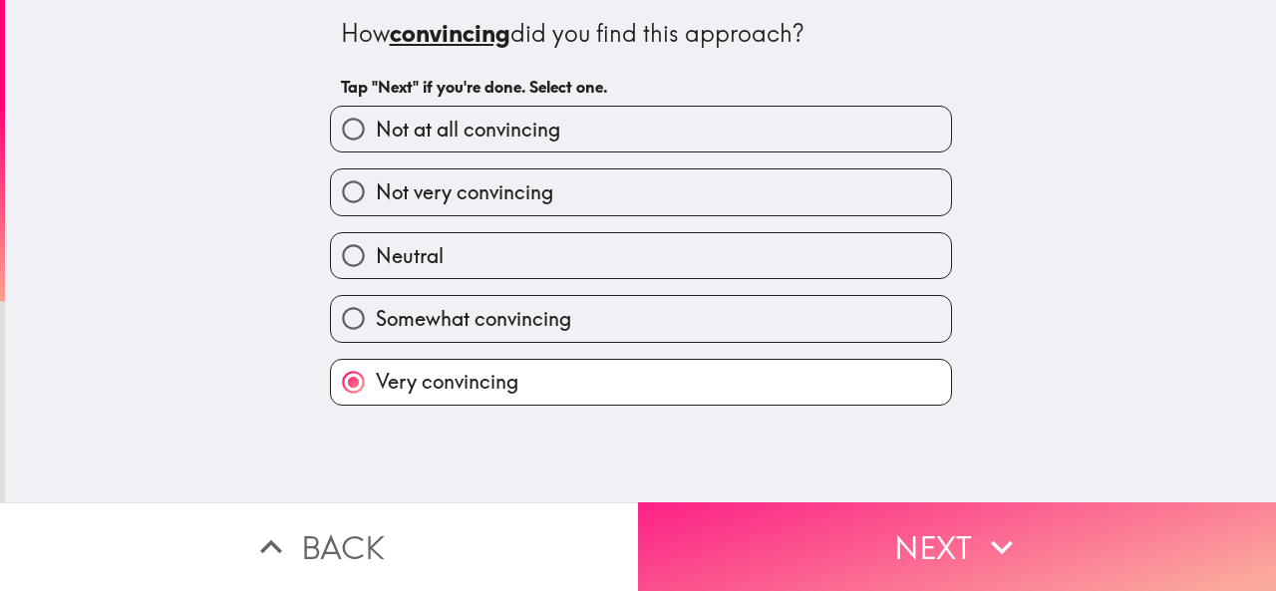
click at [547, 525] on button "Next" at bounding box center [957, 546] width 638 height 89
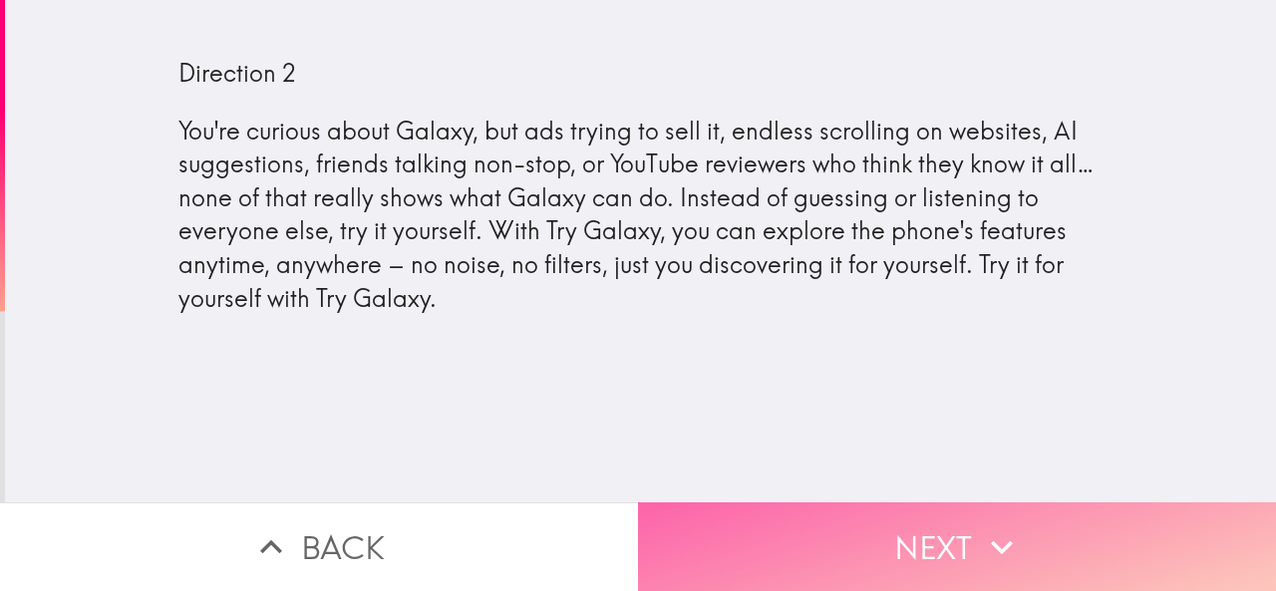
click at [547, 543] on button "Next" at bounding box center [957, 546] width 638 height 89
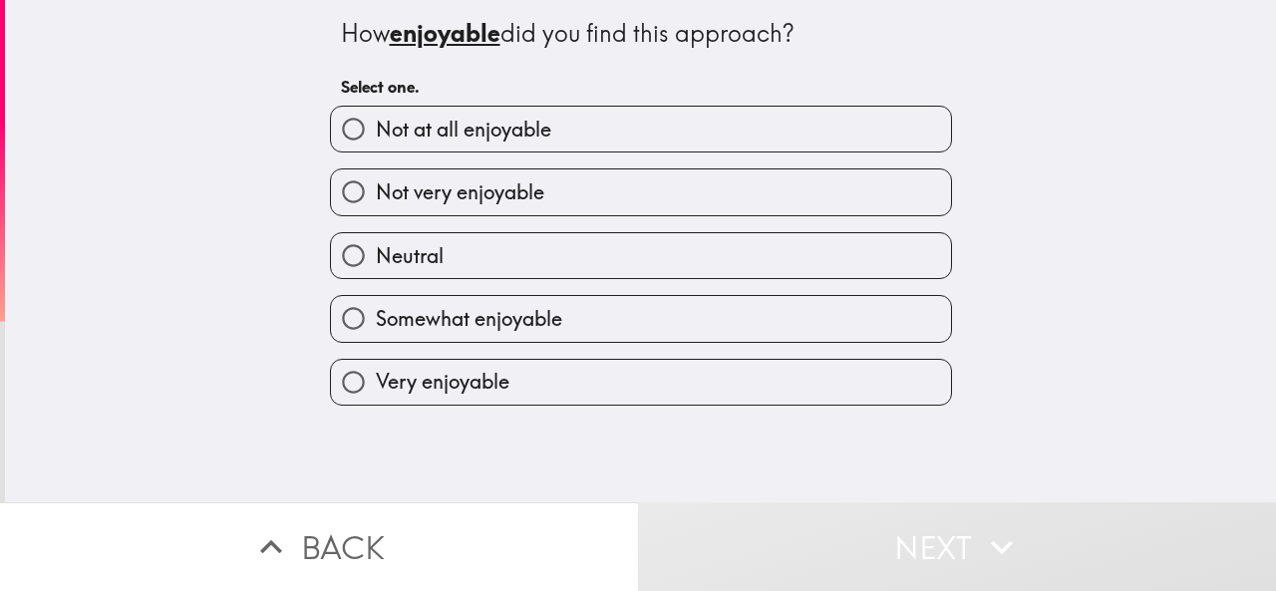
click at [486, 309] on span "Somewhat enjoyable" at bounding box center [469, 319] width 186 height 28
click at [376, 309] on input "Somewhat enjoyable" at bounding box center [353, 318] width 45 height 45
radio input "true"
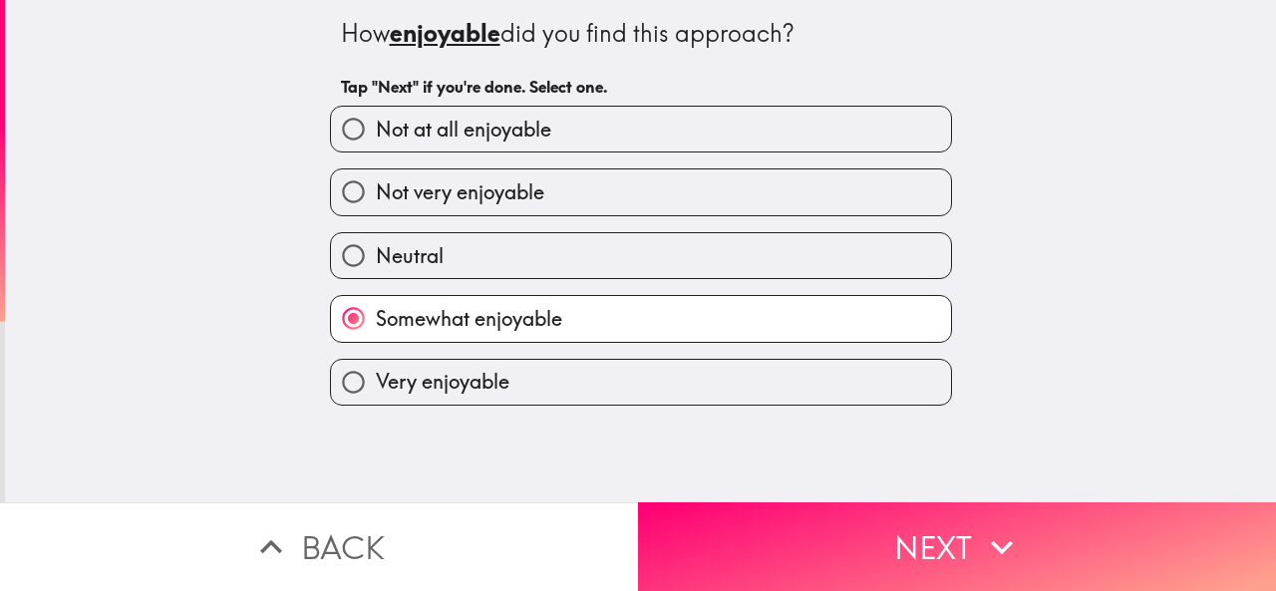
click at [547, 538] on button "Next" at bounding box center [957, 546] width 638 height 89
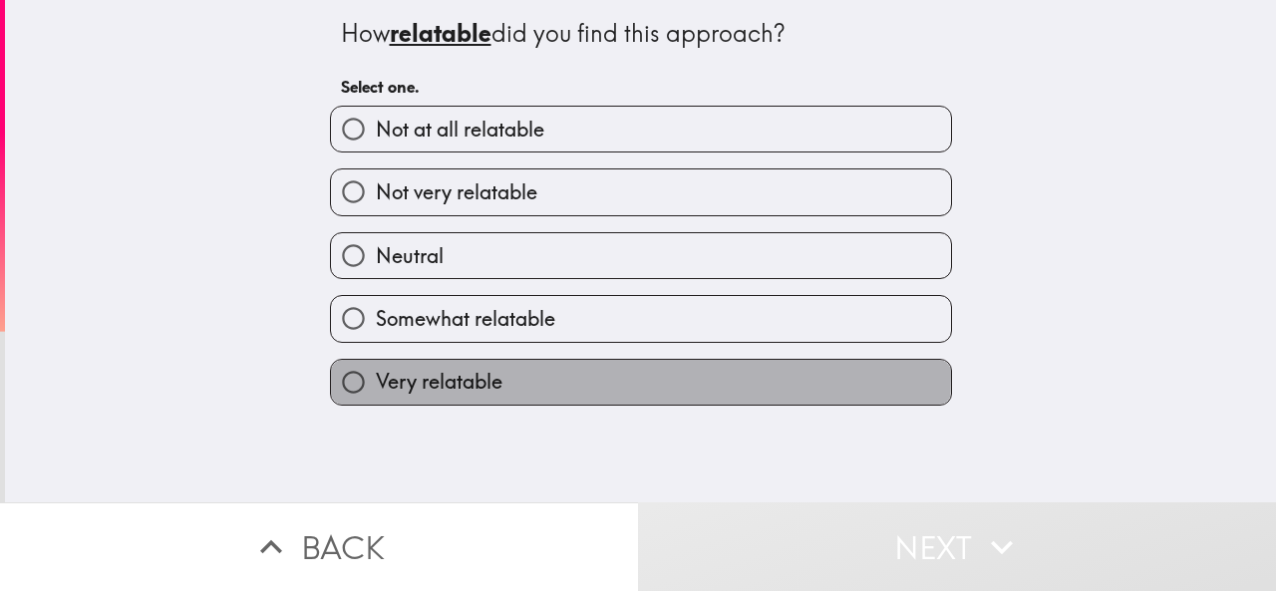
drag, startPoint x: 393, startPoint y: 378, endPoint x: 494, endPoint y: 410, distance: 106.5
click at [394, 380] on span "Very relatable" at bounding box center [439, 382] width 127 height 28
click at [376, 380] on input "Very relatable" at bounding box center [353, 382] width 45 height 45
radio input "true"
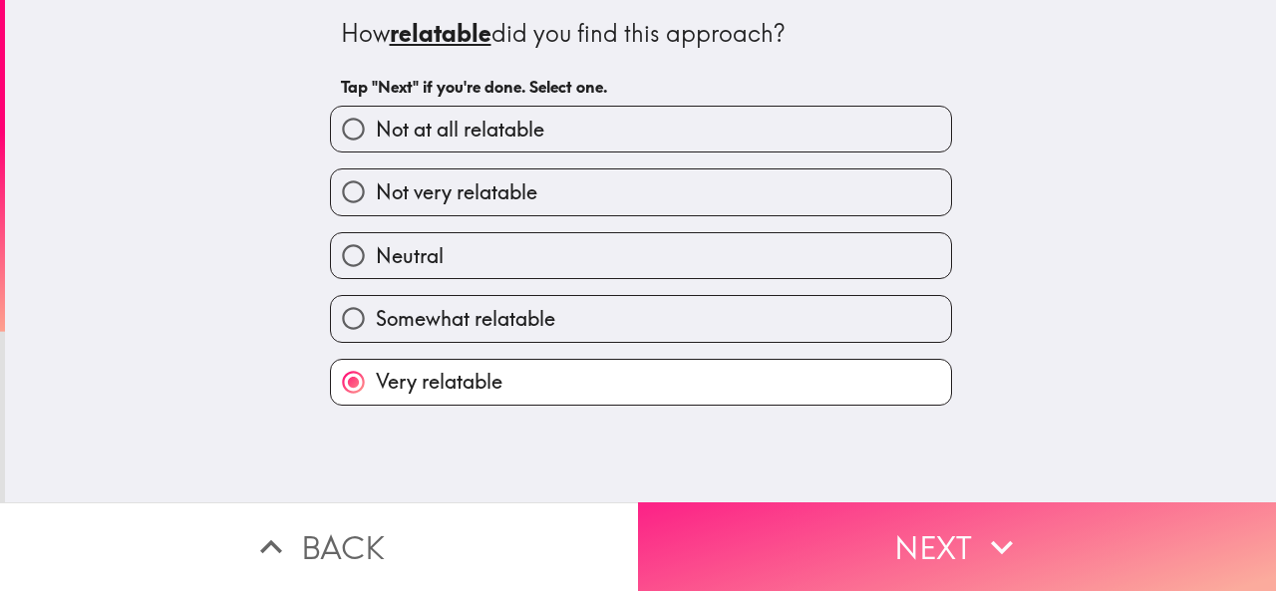
click at [547, 519] on button "Next" at bounding box center [957, 546] width 638 height 89
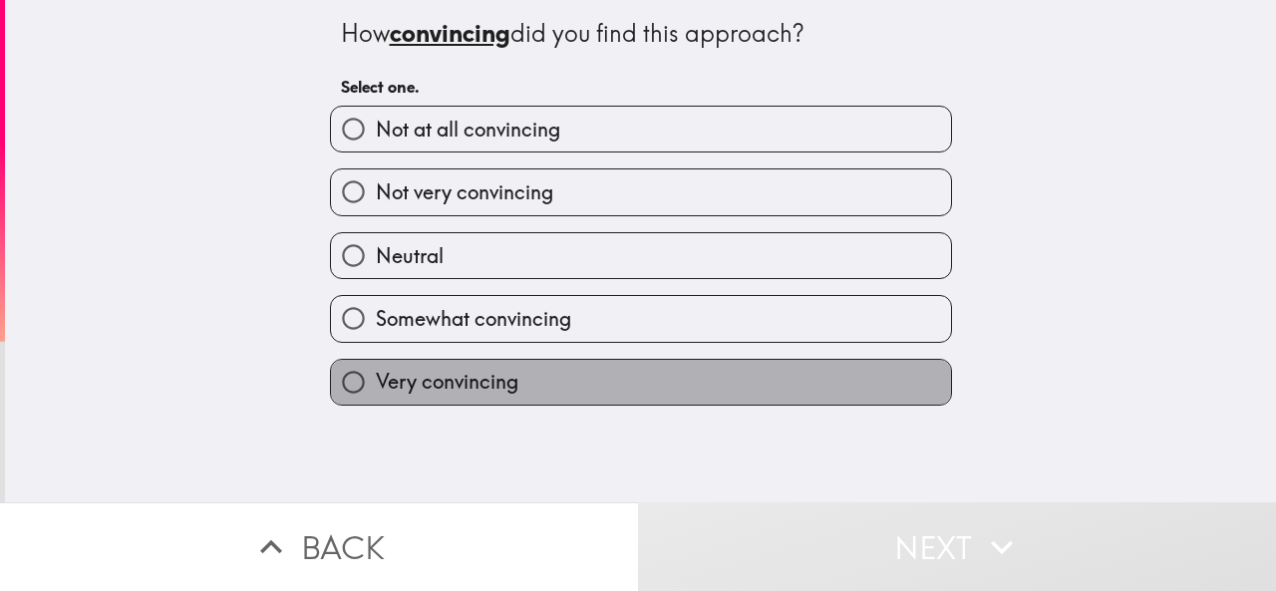
click at [547, 380] on label "Very convincing" at bounding box center [641, 382] width 620 height 45
click at [376, 380] on input "Very convincing" at bounding box center [353, 382] width 45 height 45
radio input "true"
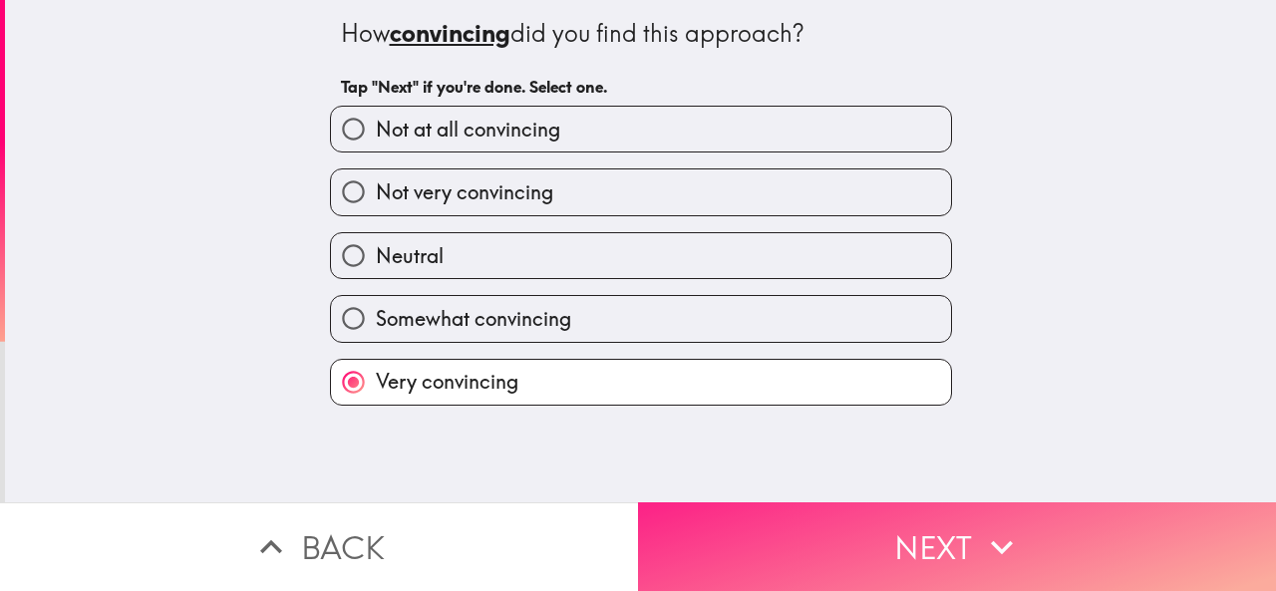
click at [547, 534] on button "Next" at bounding box center [957, 546] width 638 height 89
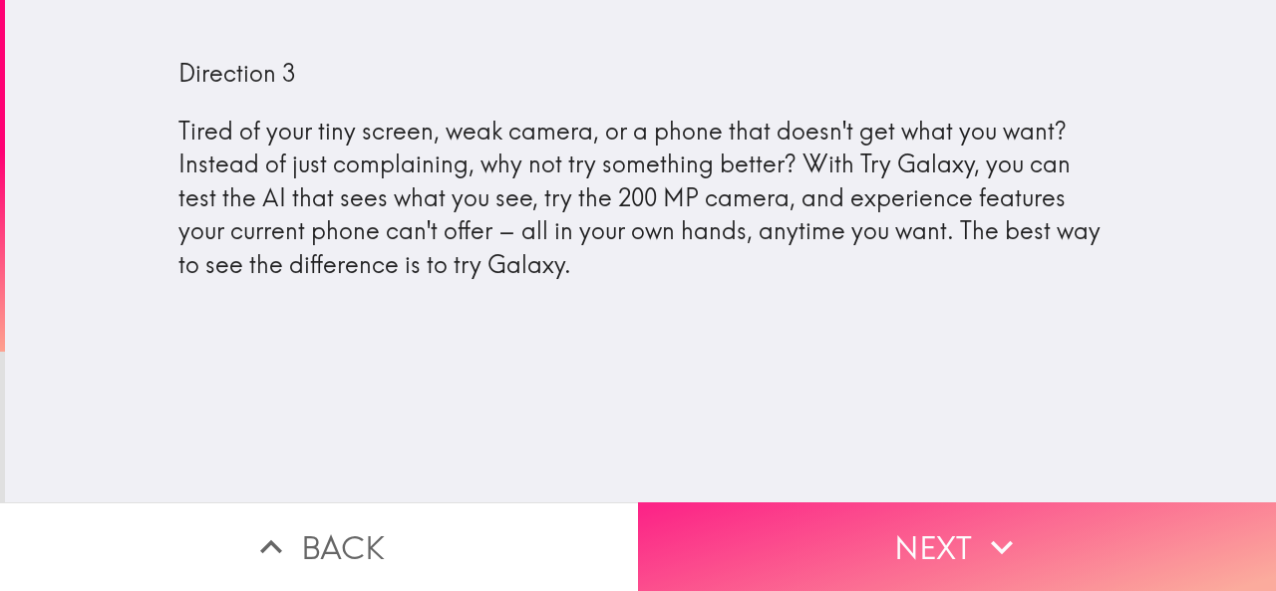
click at [547, 524] on button "Next" at bounding box center [957, 546] width 638 height 89
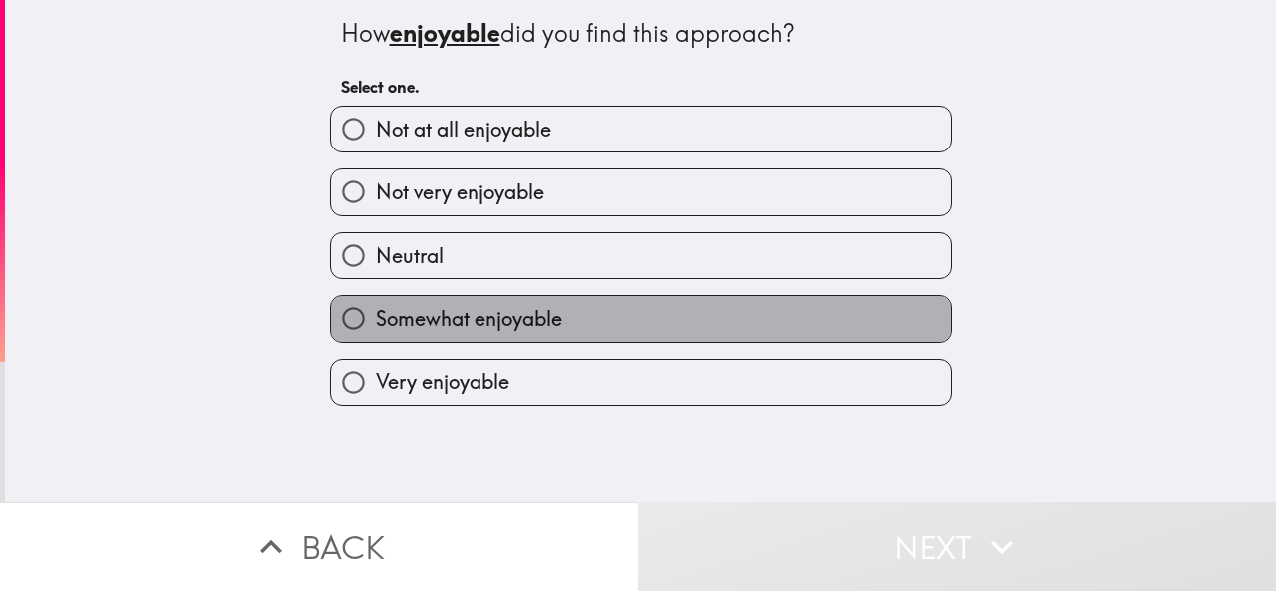
click at [475, 341] on label "Somewhat enjoyable" at bounding box center [641, 318] width 620 height 45
click at [376, 341] on input "Somewhat enjoyable" at bounding box center [353, 318] width 45 height 45
radio input "true"
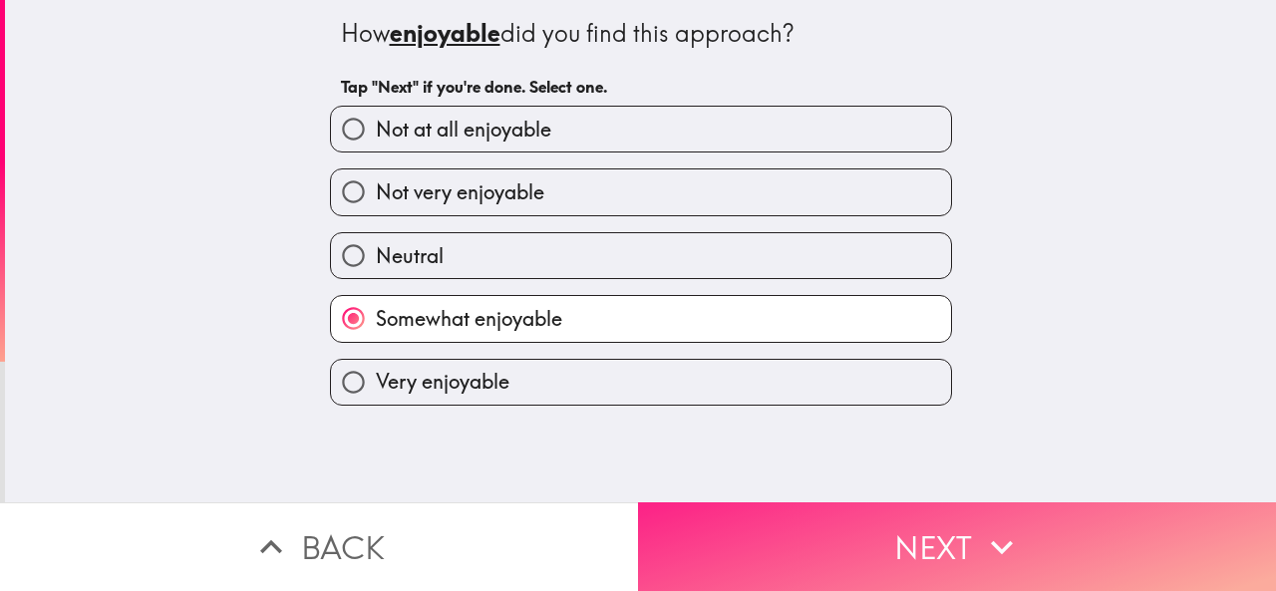
click at [547, 526] on button "Next" at bounding box center [957, 546] width 638 height 89
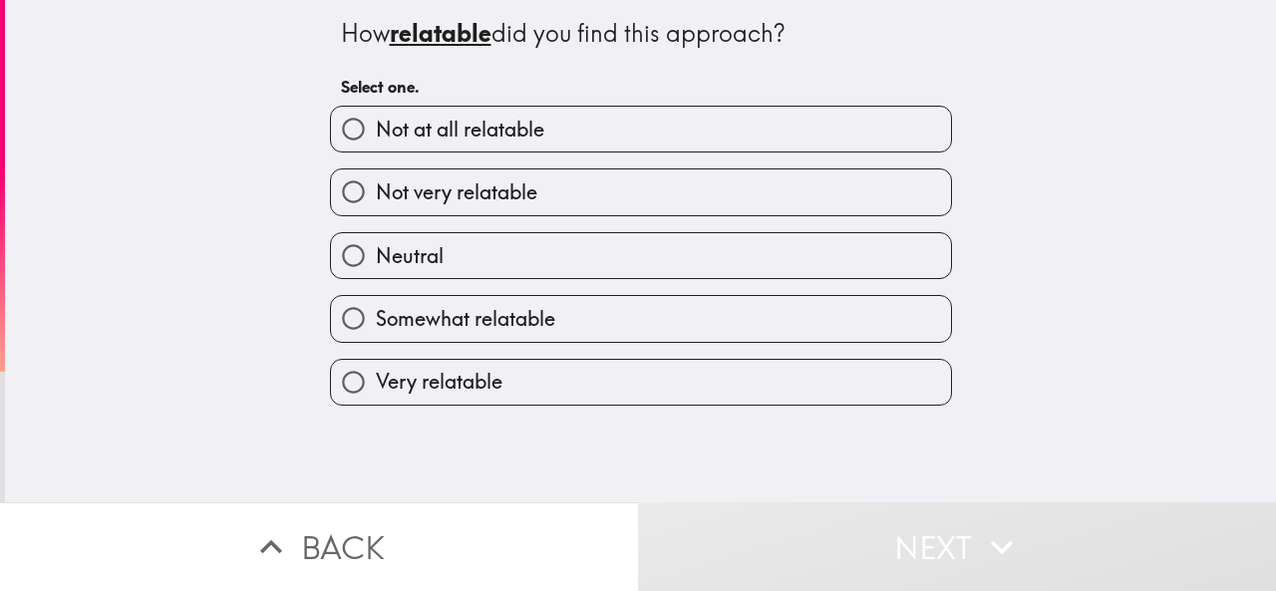
click at [547, 319] on label "Somewhat relatable" at bounding box center [641, 318] width 620 height 45
click at [376, 319] on input "Somewhat relatable" at bounding box center [353, 318] width 45 height 45
radio input "true"
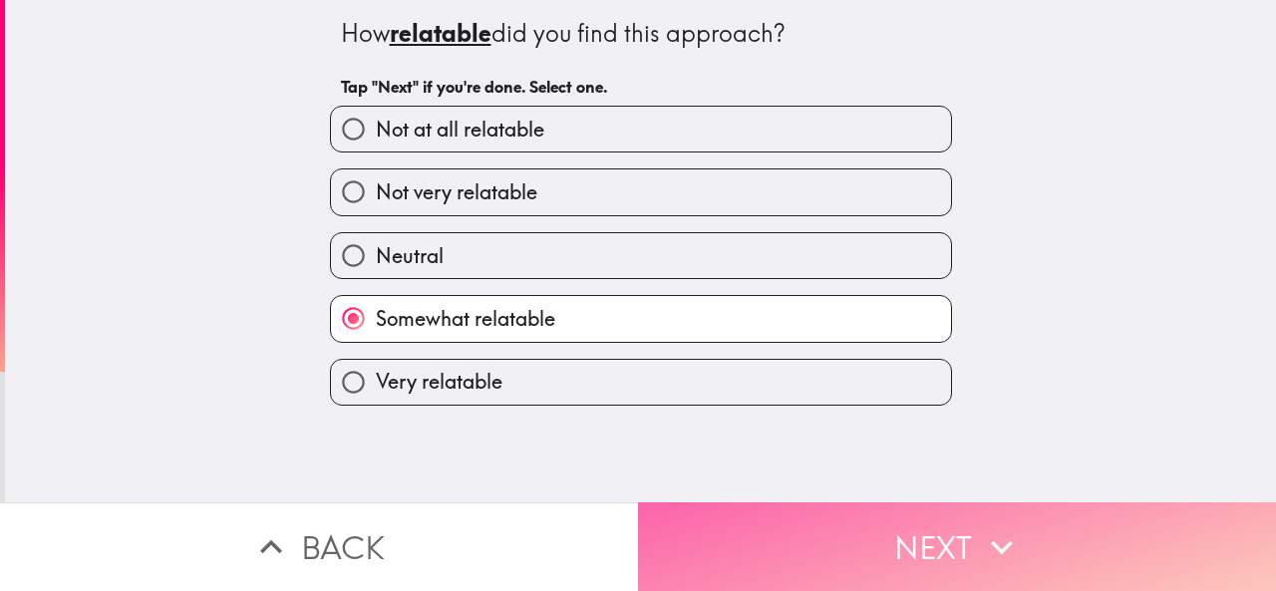
click at [547, 540] on button "Next" at bounding box center [957, 546] width 638 height 89
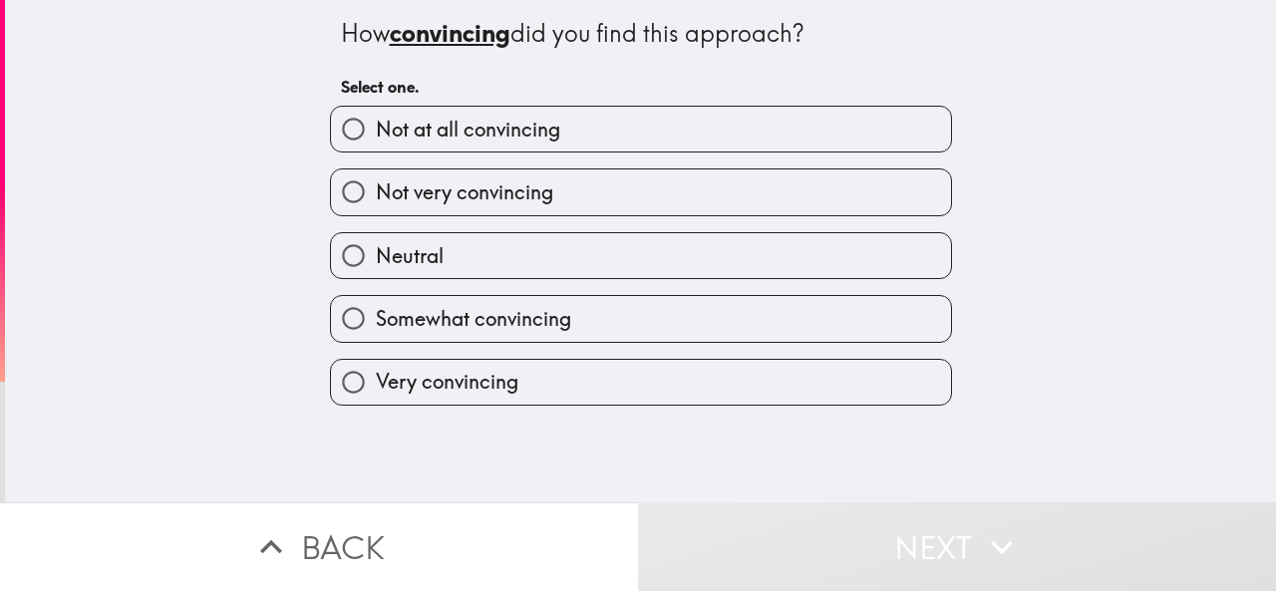
click at [524, 335] on label "Somewhat convincing" at bounding box center [641, 318] width 620 height 45
click at [376, 335] on input "Somewhat convincing" at bounding box center [353, 318] width 45 height 45
radio input "true"
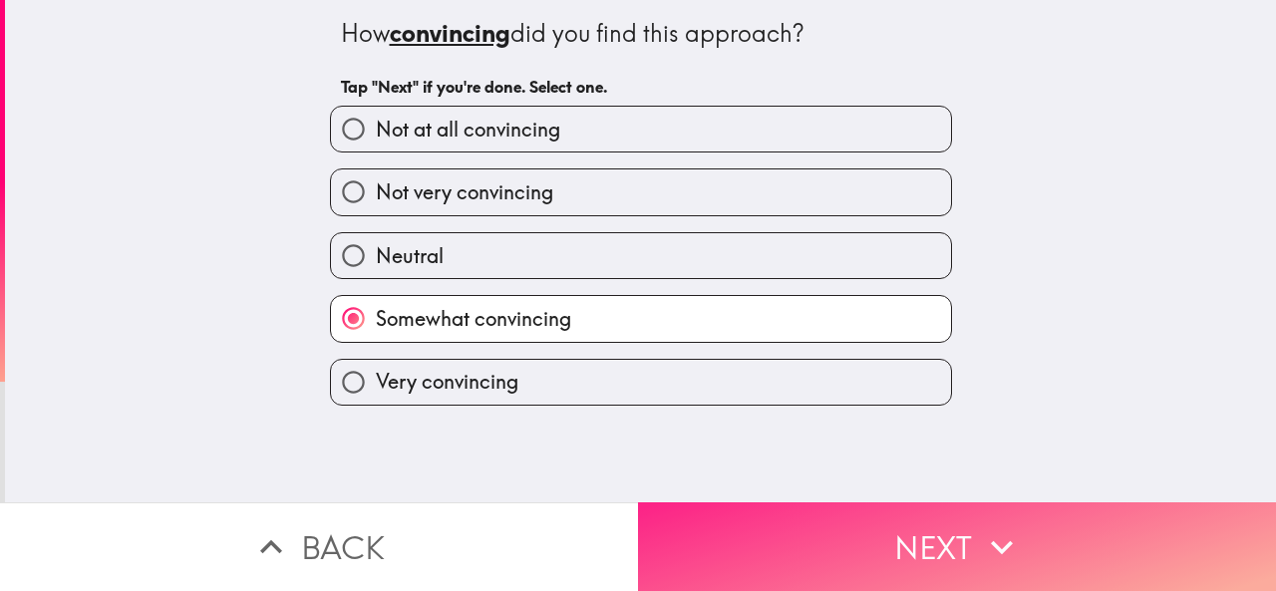
click at [547, 529] on button "Next" at bounding box center [957, 546] width 638 height 89
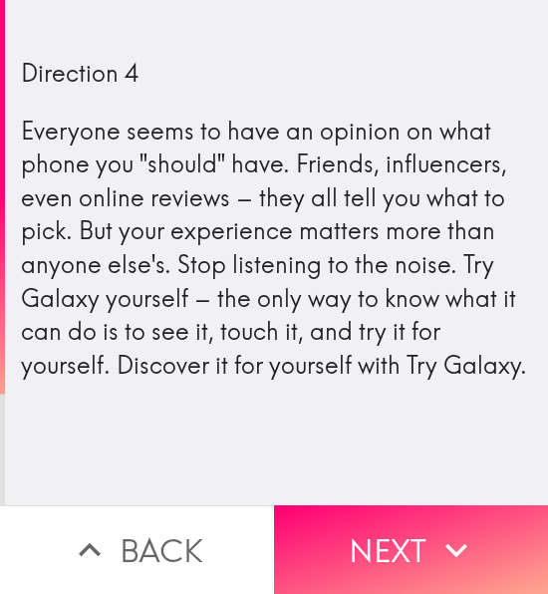
drag, startPoint x: 383, startPoint y: 519, endPoint x: 365, endPoint y: 485, distance: 38.3
click at [383, 519] on button "Next" at bounding box center [411, 549] width 274 height 89
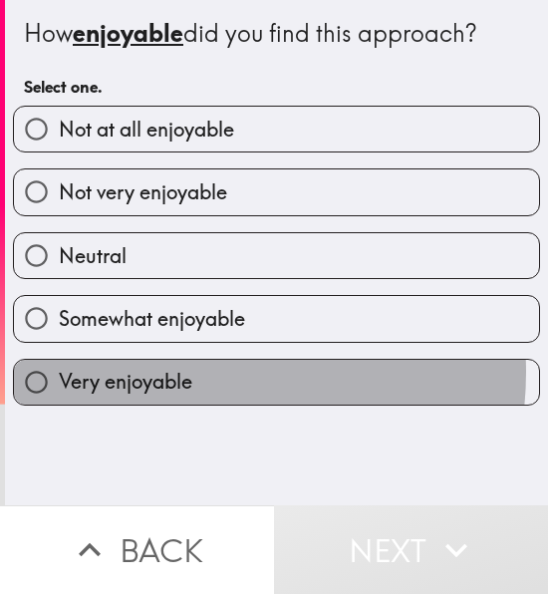
click at [181, 376] on span "Very enjoyable" at bounding box center [126, 382] width 134 height 28
click at [59, 376] on input "Very enjoyable" at bounding box center [36, 382] width 45 height 45
radio input "true"
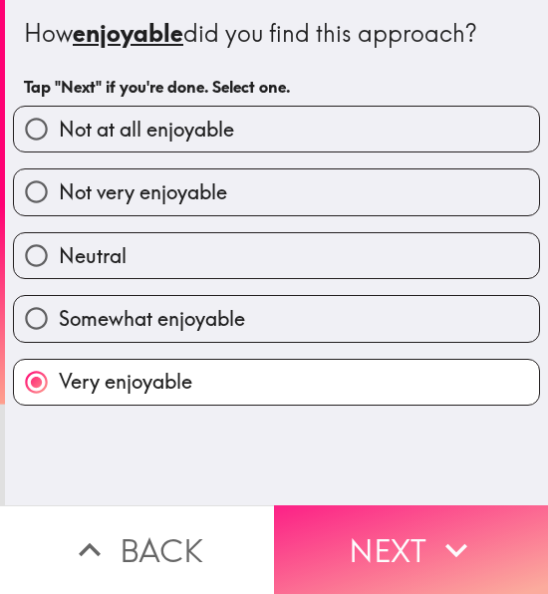
click at [350, 541] on button "Next" at bounding box center [411, 549] width 274 height 89
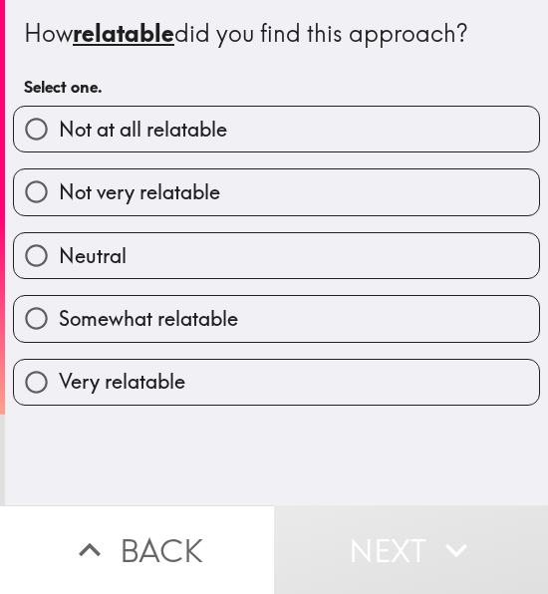
click at [303, 384] on label "Very relatable" at bounding box center [276, 382] width 525 height 45
click at [59, 384] on input "Very relatable" at bounding box center [36, 382] width 45 height 45
radio input "true"
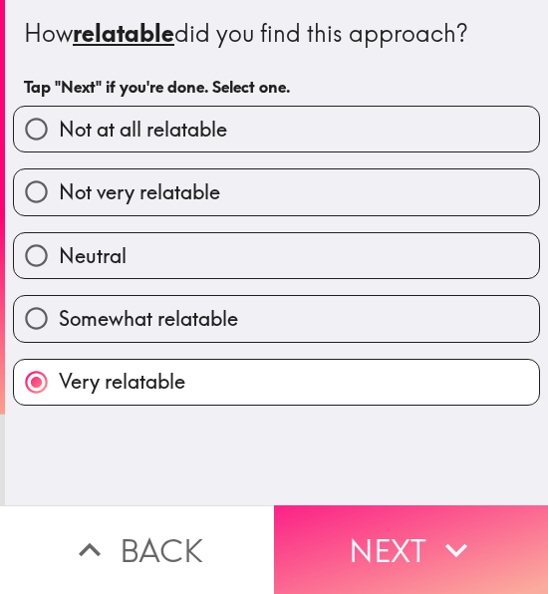
click at [378, 537] on button "Next" at bounding box center [411, 549] width 274 height 89
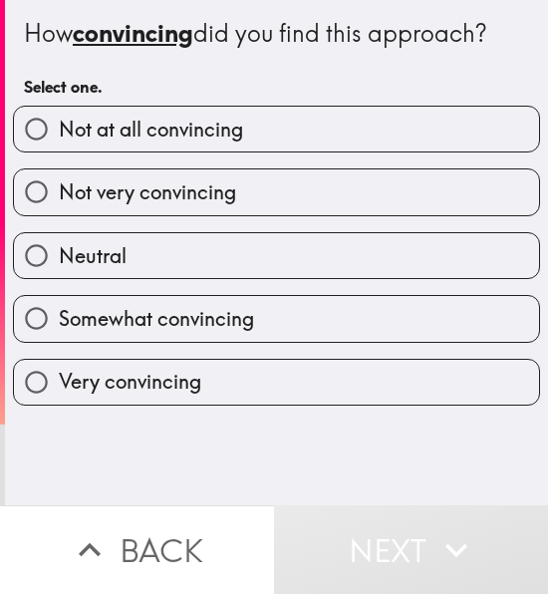
click at [313, 320] on label "Somewhat convincing" at bounding box center [276, 318] width 525 height 45
click at [59, 320] on input "Somewhat convincing" at bounding box center [36, 318] width 45 height 45
radio input "true"
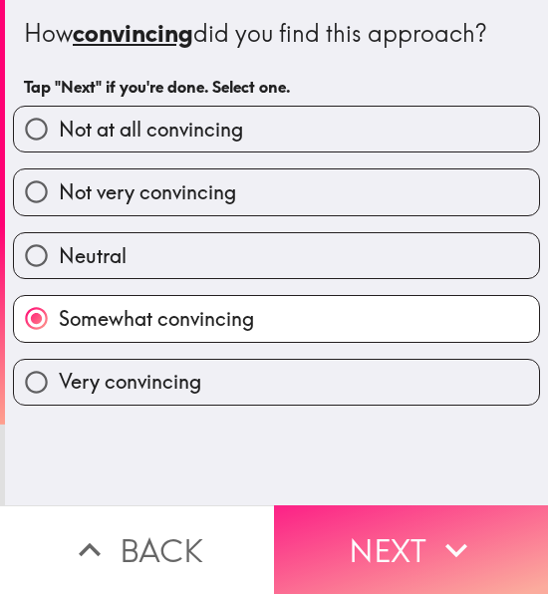
click at [415, 541] on button "Next" at bounding box center [411, 549] width 274 height 89
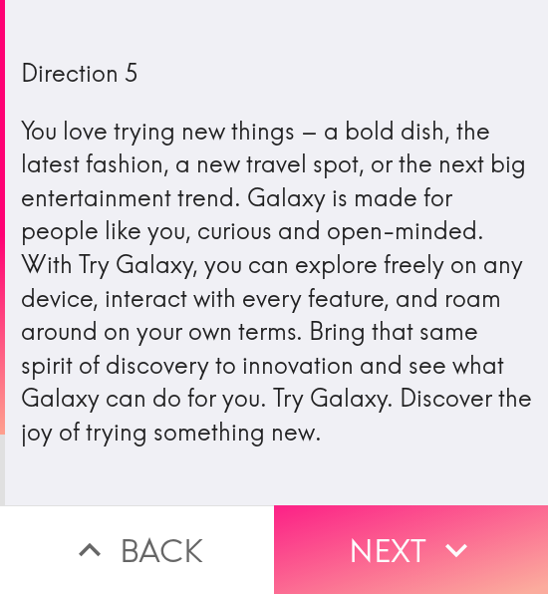
click at [393, 513] on button "Next" at bounding box center [411, 549] width 274 height 89
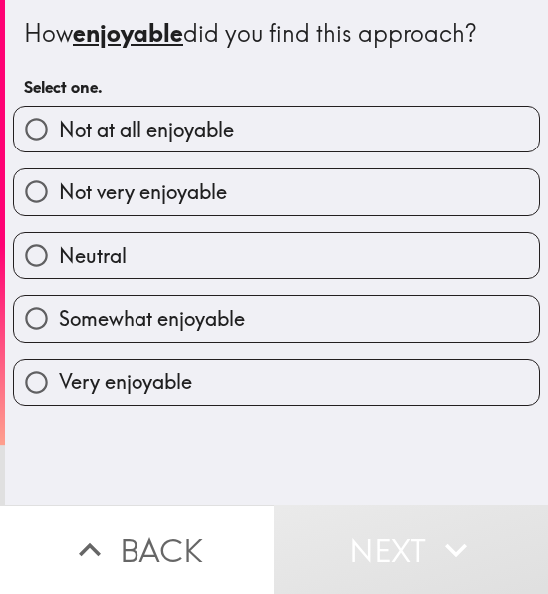
click at [239, 327] on span "Somewhat enjoyable" at bounding box center [152, 319] width 186 height 28
click at [59, 327] on input "Somewhat enjoyable" at bounding box center [36, 318] width 45 height 45
radio input "true"
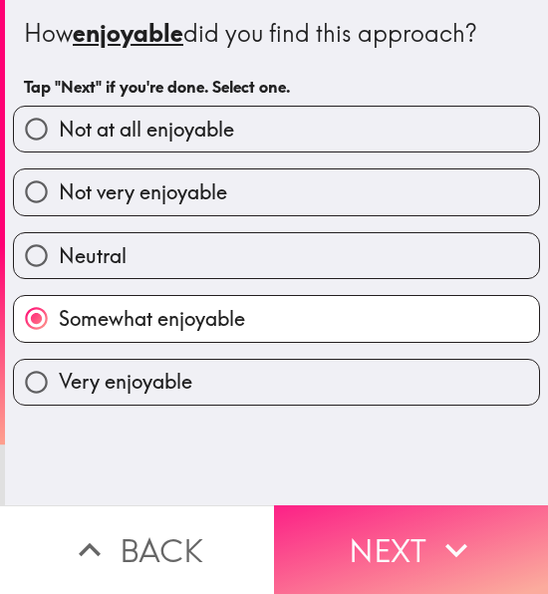
click at [419, 537] on button "Next" at bounding box center [411, 549] width 274 height 89
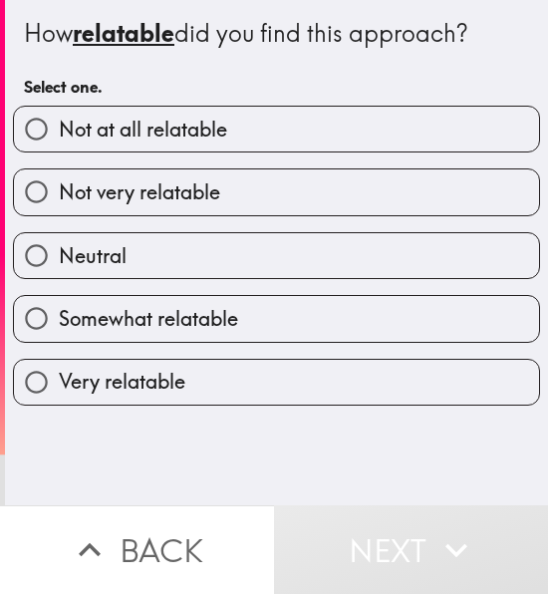
click at [257, 326] on label "Somewhat relatable" at bounding box center [276, 318] width 525 height 45
click at [59, 326] on input "Somewhat relatable" at bounding box center [36, 318] width 45 height 45
radio input "true"
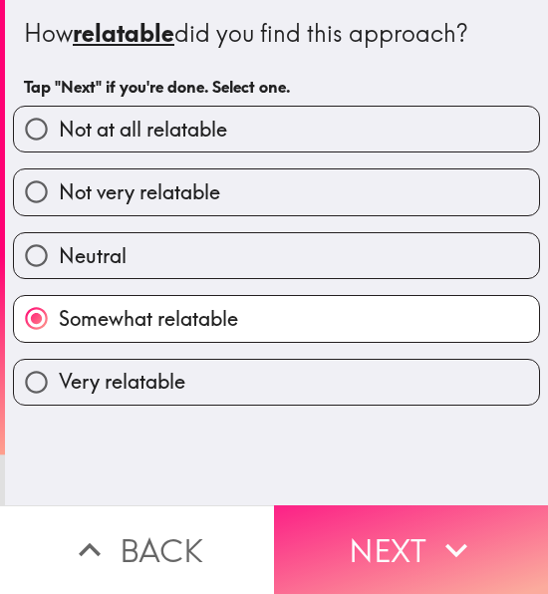
click at [366, 569] on button "Next" at bounding box center [411, 549] width 274 height 89
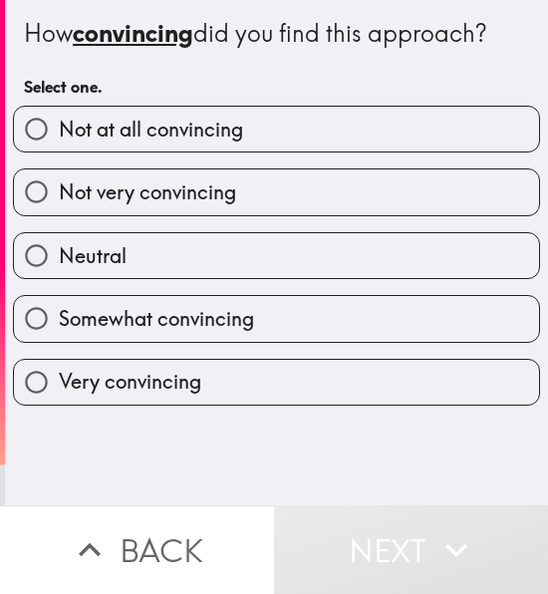
click at [289, 372] on label "Very convincing" at bounding box center [276, 382] width 525 height 45
click at [59, 372] on input "Very convincing" at bounding box center [36, 382] width 45 height 45
radio input "true"
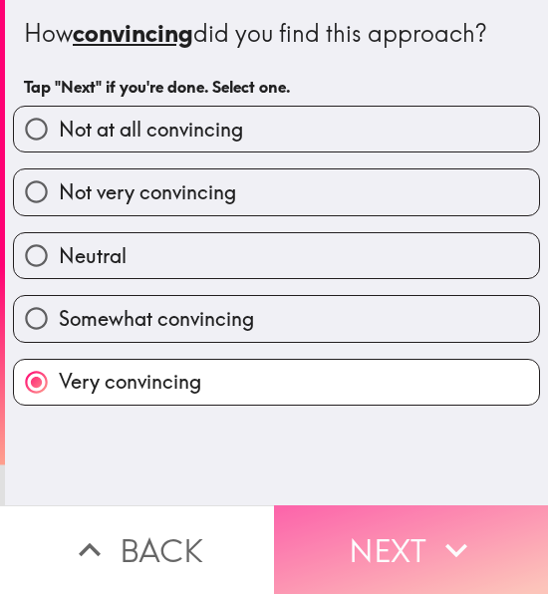
click at [387, 551] on button "Next" at bounding box center [411, 549] width 274 height 89
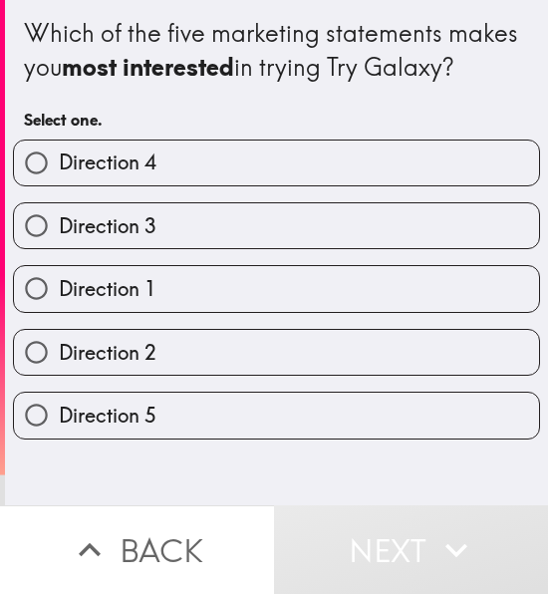
click at [341, 358] on label "Direction 2" at bounding box center [276, 352] width 525 height 45
click at [59, 358] on input "Direction 2" at bounding box center [36, 352] width 45 height 45
radio input "true"
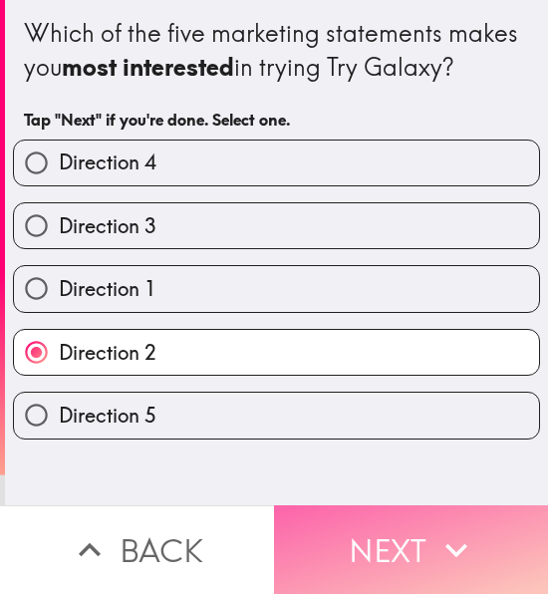
click at [379, 547] on button "Next" at bounding box center [411, 549] width 274 height 89
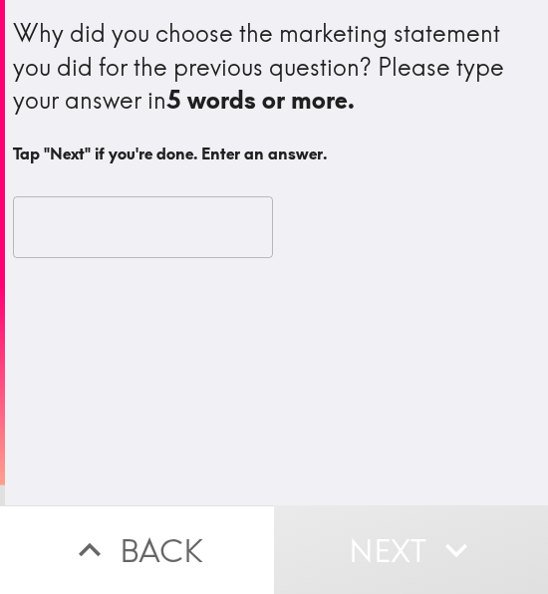
click at [98, 244] on input "text" at bounding box center [143, 227] width 260 height 62
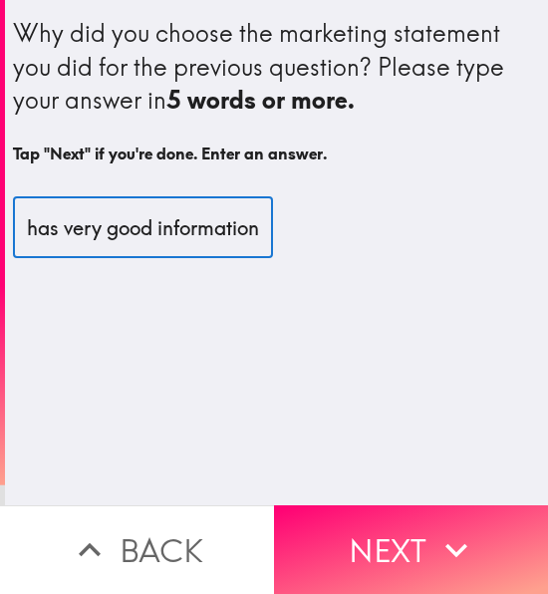
scroll to position [0, 41]
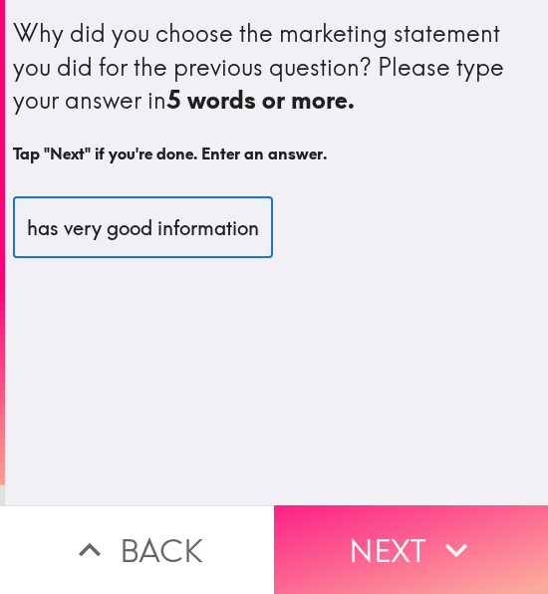
type input "It has very good information"
click at [353, 529] on button "Next" at bounding box center [411, 549] width 274 height 89
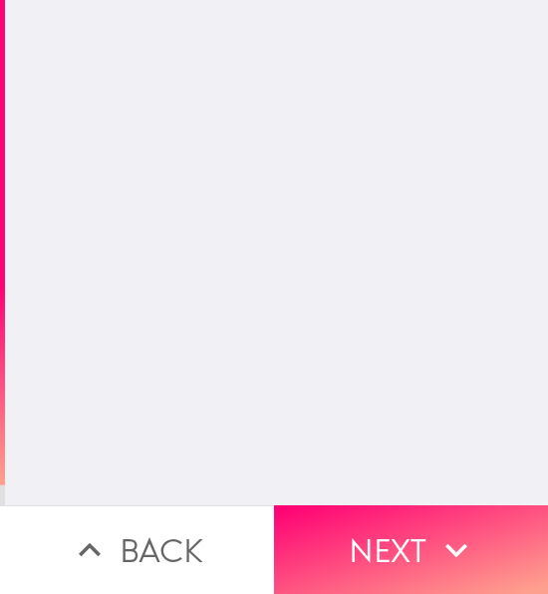
scroll to position [0, 0]
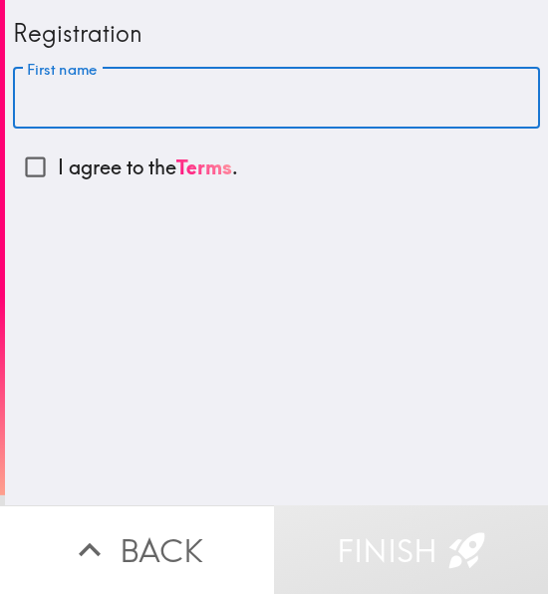
click at [177, 100] on input "First name" at bounding box center [276, 99] width 527 height 62
type input "cece"
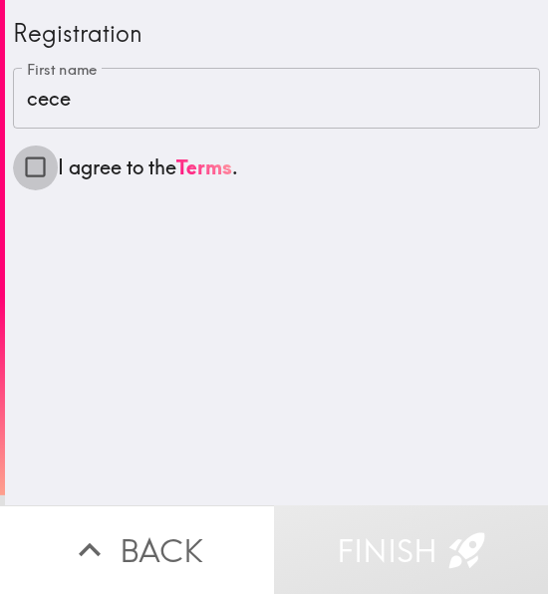
click at [35, 173] on input "I agree to the Terms ." at bounding box center [35, 167] width 45 height 45
checkbox input "true"
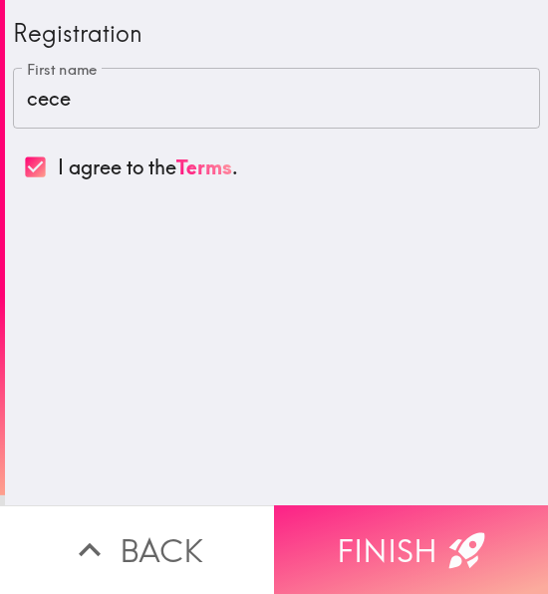
click at [342, 528] on button "Finish" at bounding box center [411, 549] width 274 height 89
